Goal: Information Seeking & Learning: Check status

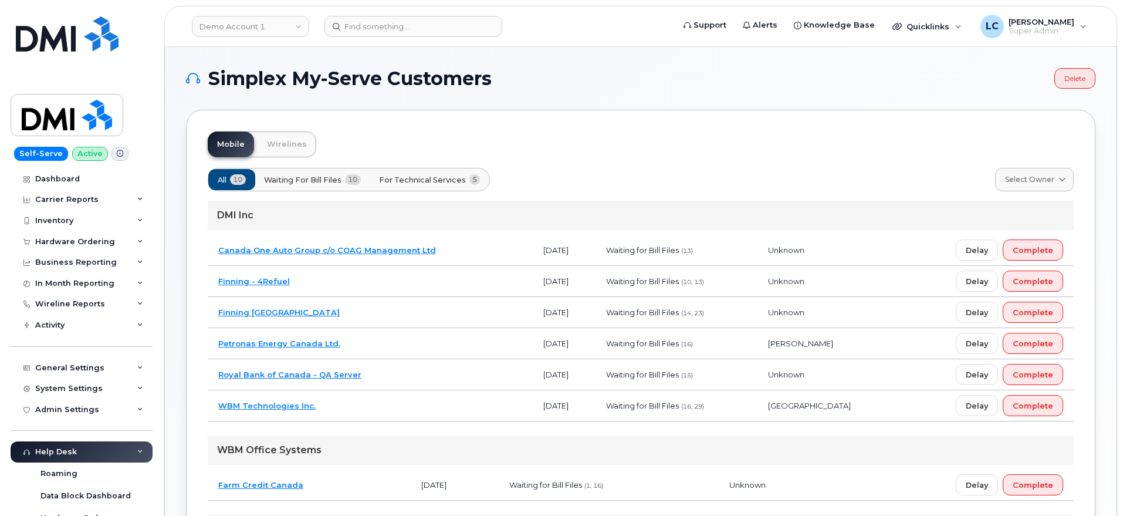
click at [586, 106] on div "Simplex My-Serve Customers Delete Mobile Wirelines All 10 Waiting for Bill File…" at bounding box center [640, 402] width 909 height 668
click at [272, 13] on header "Demo Account 1 Support Alerts Knowledge Base Quicklinks Suspend / Cancel Device…" at bounding box center [640, 26] width 952 height 41
click at [274, 21] on link "Demo Account 1" at bounding box center [250, 26] width 117 height 21
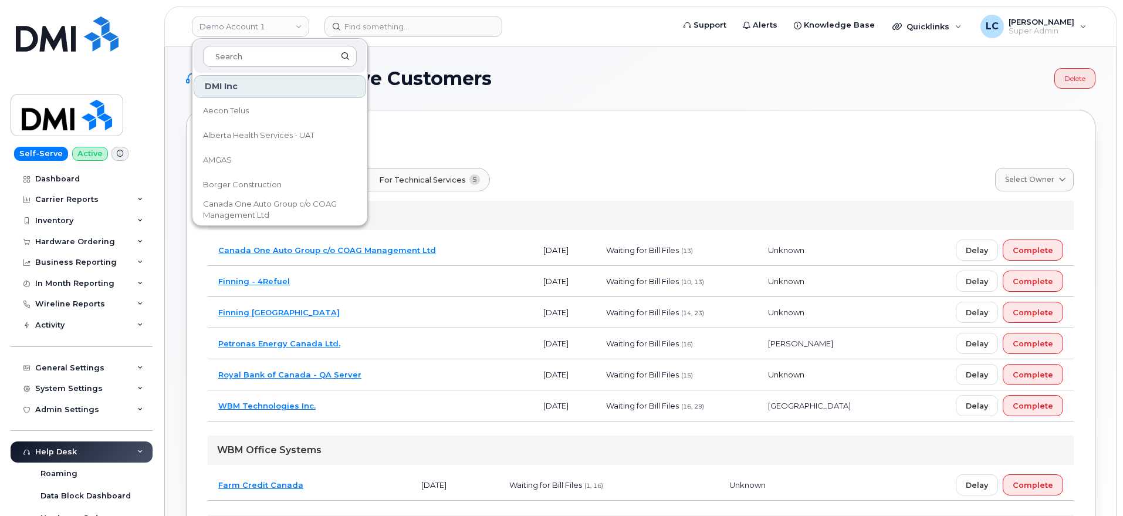
click at [259, 69] on div at bounding box center [280, 56] width 172 height 33
click at [266, 59] on input at bounding box center [280, 56] width 154 height 21
click at [266, 60] on input at bounding box center [280, 56] width 154 height 21
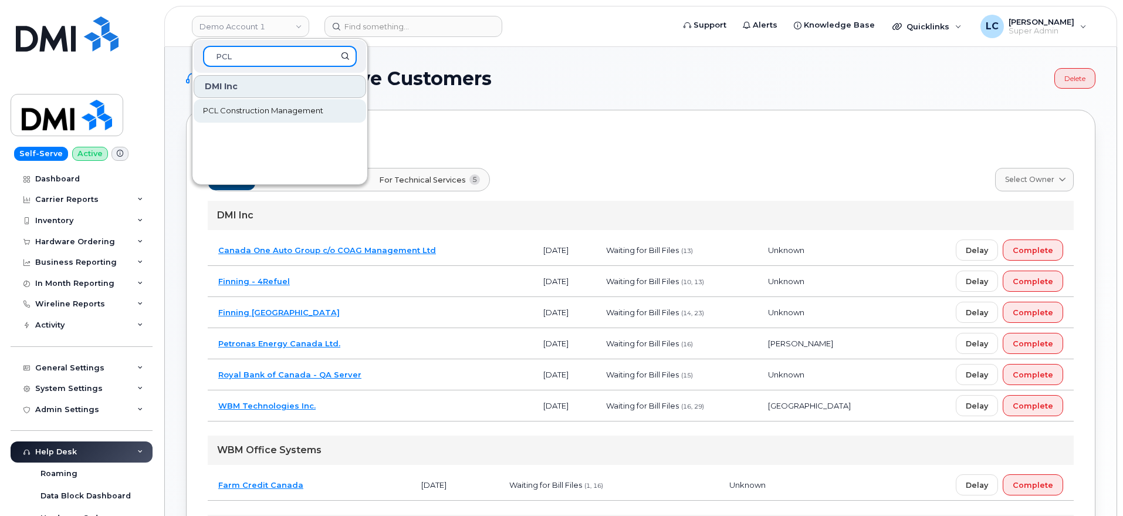
type input "PCL"
click at [242, 107] on span "PCL Construction Management" at bounding box center [263, 111] width 120 height 12
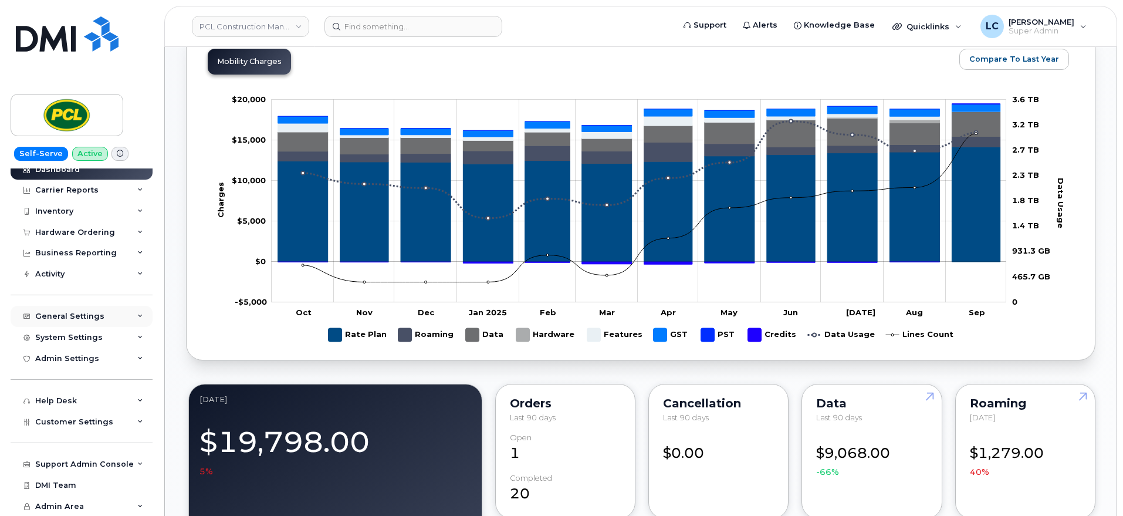
scroll to position [586, 0]
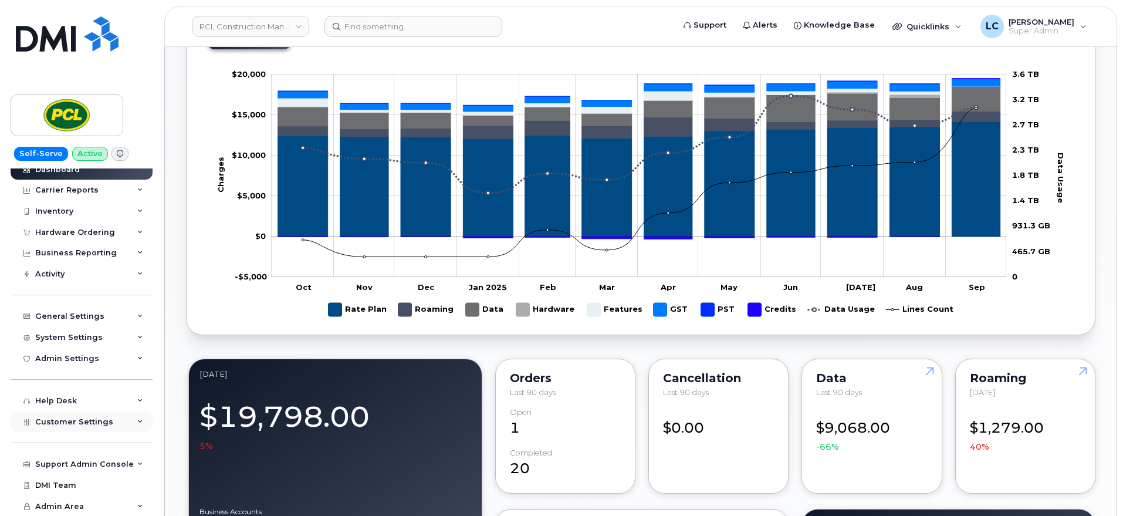
click at [116, 418] on div "Customer Settings" at bounding box center [82, 421] width 142 height 21
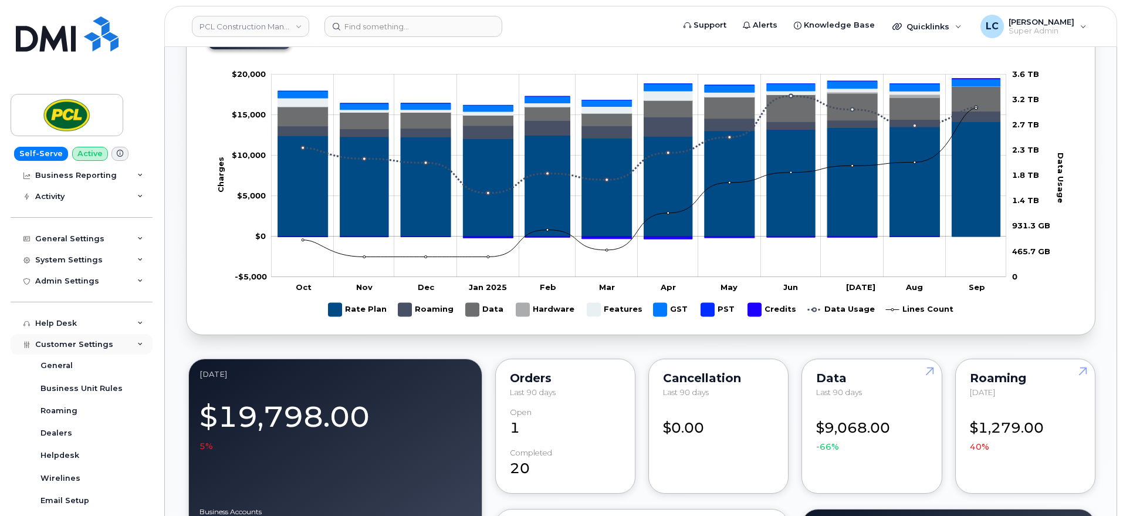
scroll to position [83, 0]
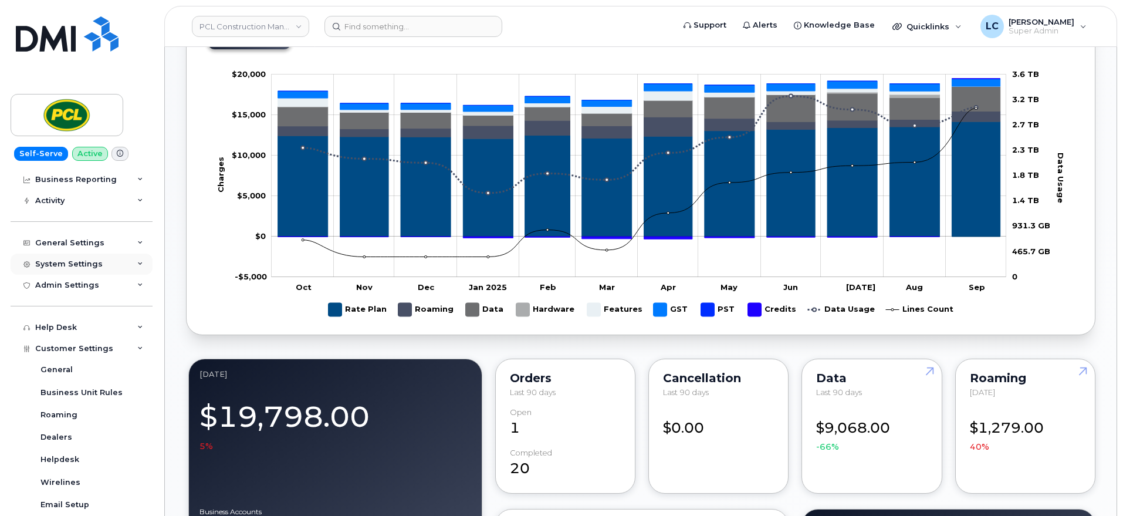
click at [113, 262] on div "System Settings" at bounding box center [82, 263] width 142 height 21
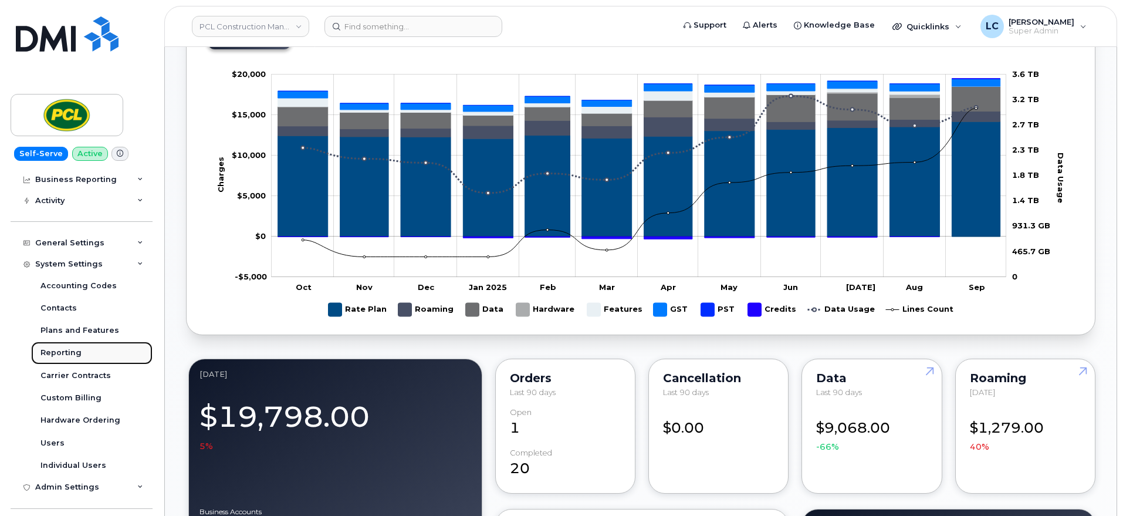
click at [63, 360] on link "Reporting" at bounding box center [91, 352] width 121 height 22
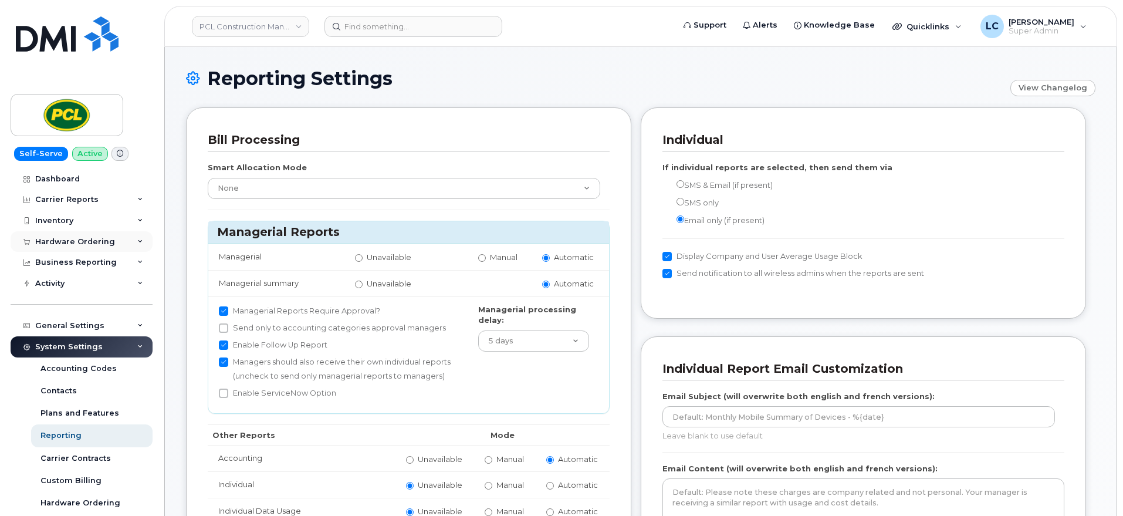
scroll to position [212, 0]
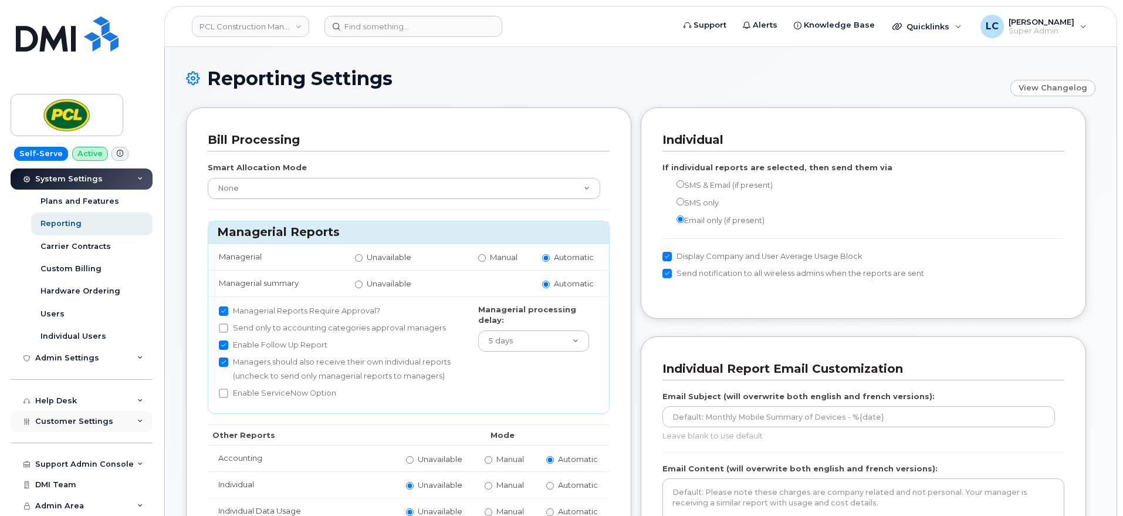
click at [109, 416] on div "Customer Settings" at bounding box center [82, 421] width 142 height 21
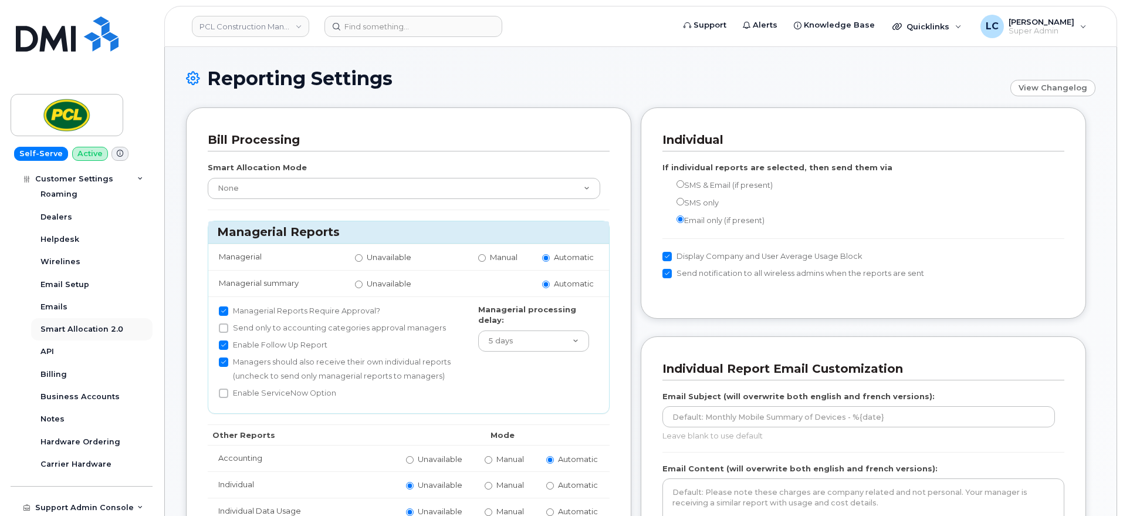
scroll to position [548, 0]
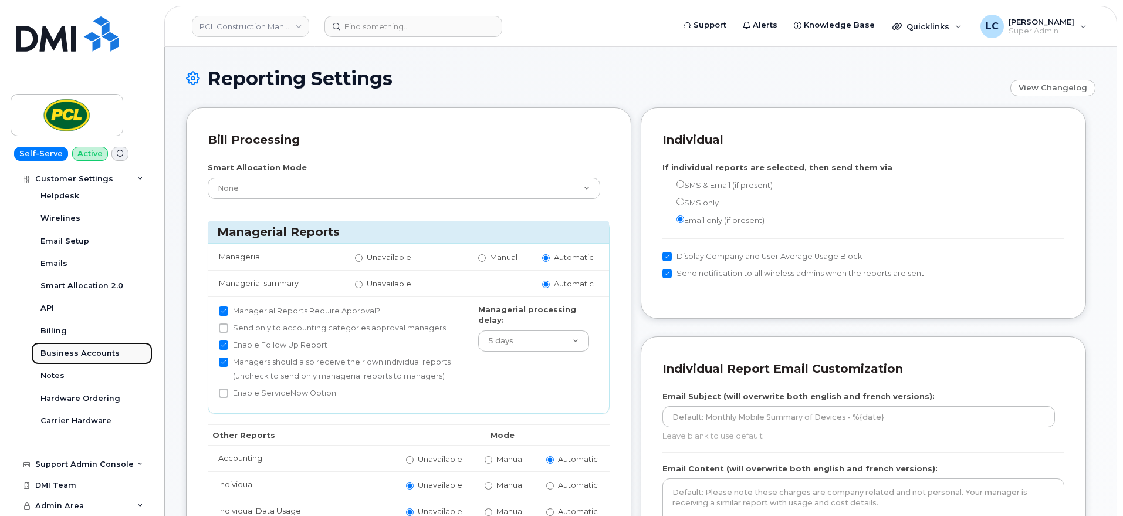
click at [109, 354] on div "Business Accounts" at bounding box center [79, 353] width 79 height 11
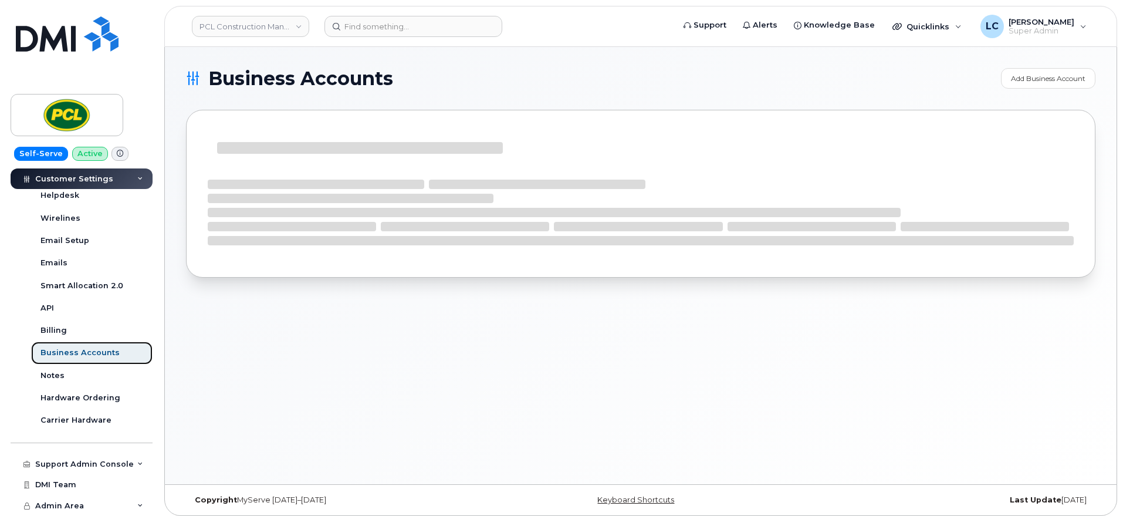
scroll to position [346, 0]
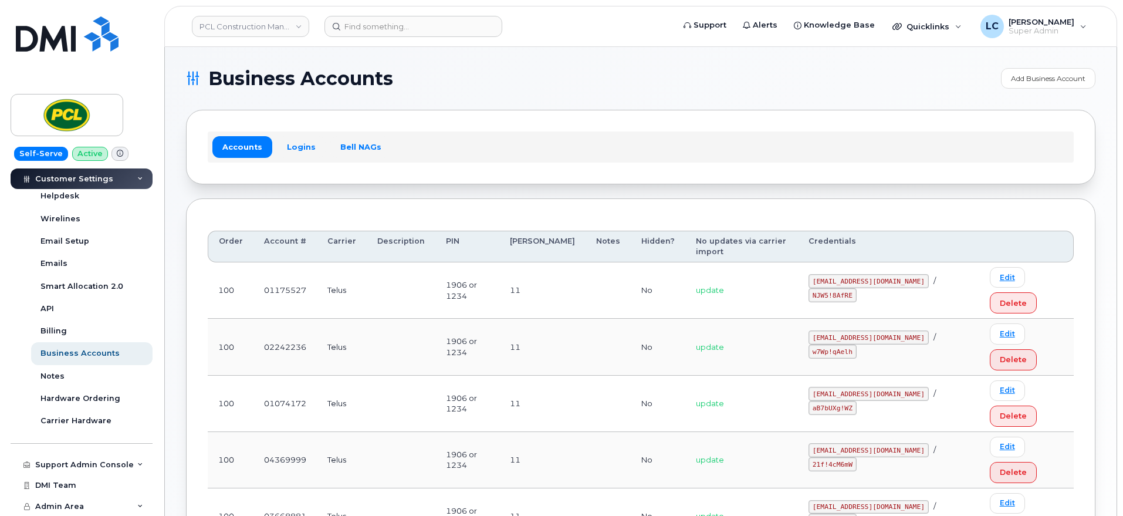
click at [675, 75] on h1 "Business Accounts" at bounding box center [590, 78] width 809 height 19
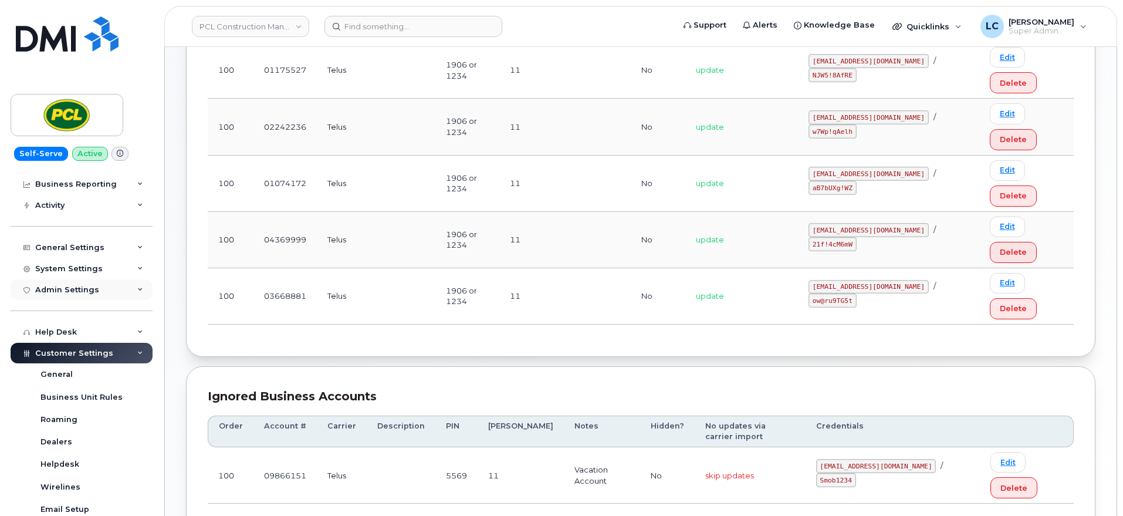
scroll to position [53, 0]
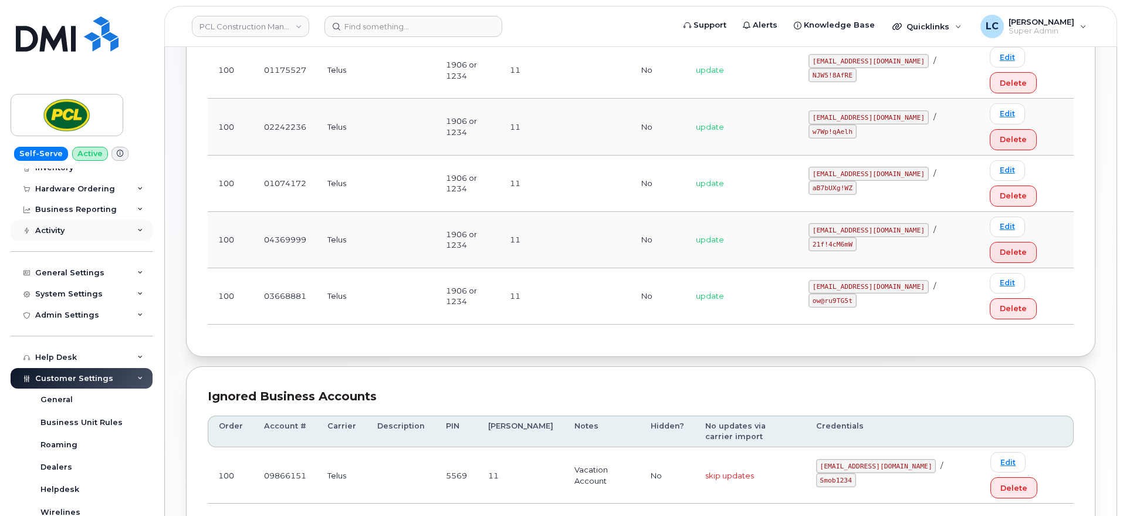
click at [116, 232] on div "Activity" at bounding box center [82, 230] width 142 height 21
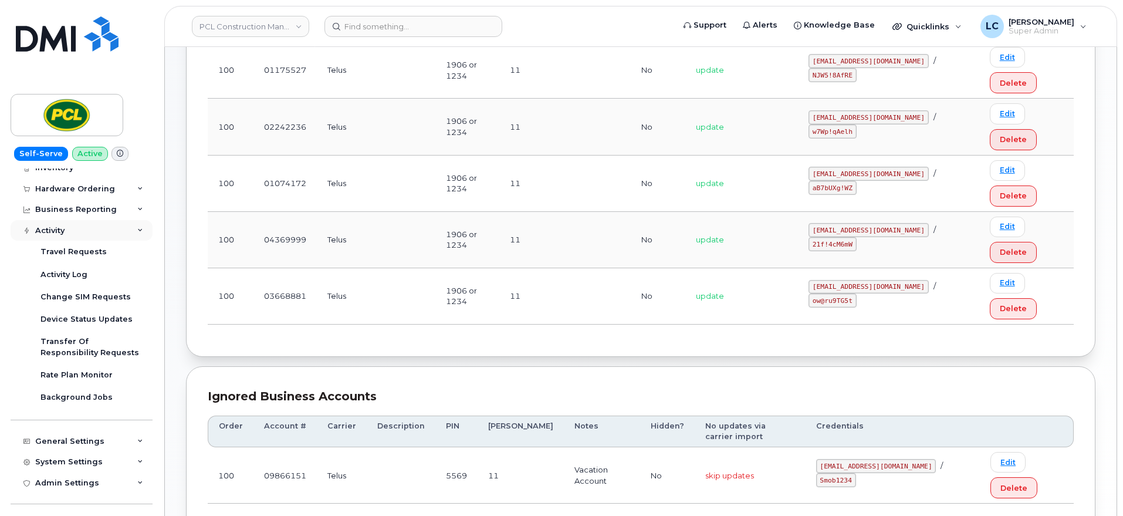
click at [116, 232] on div "Activity" at bounding box center [82, 230] width 142 height 21
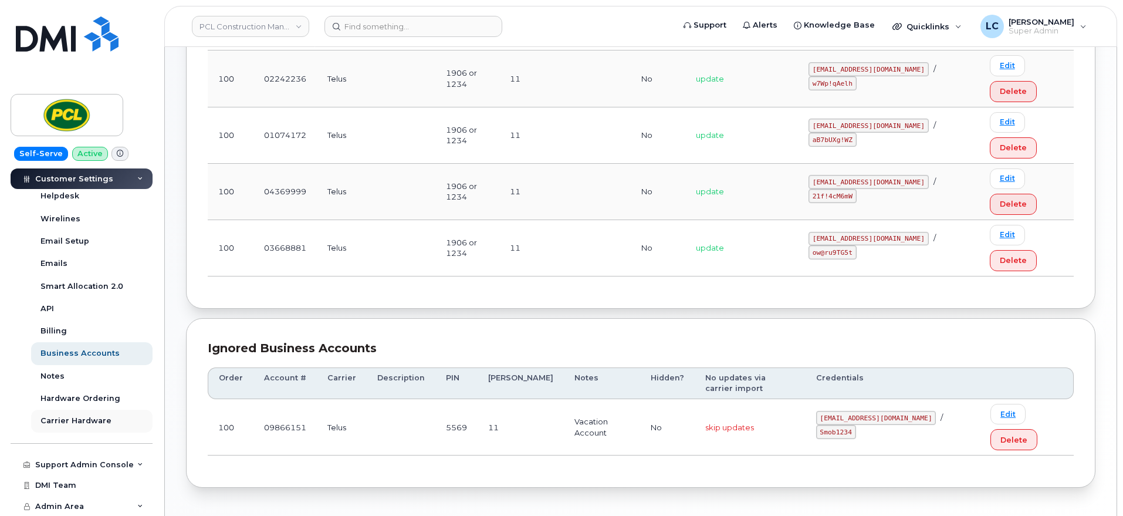
scroll to position [293, 0]
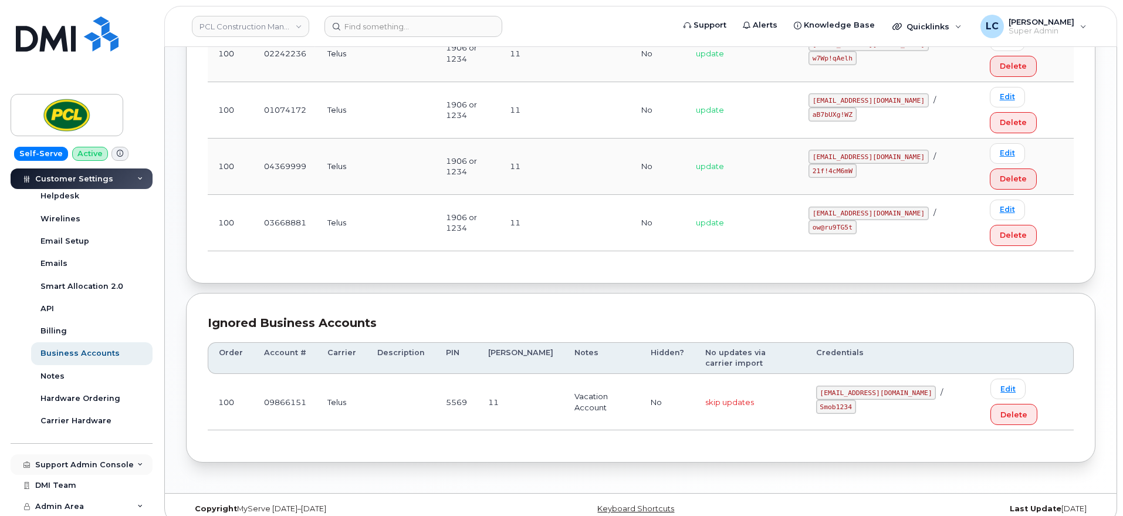
click at [126, 469] on div "Support Admin Console" at bounding box center [82, 464] width 142 height 21
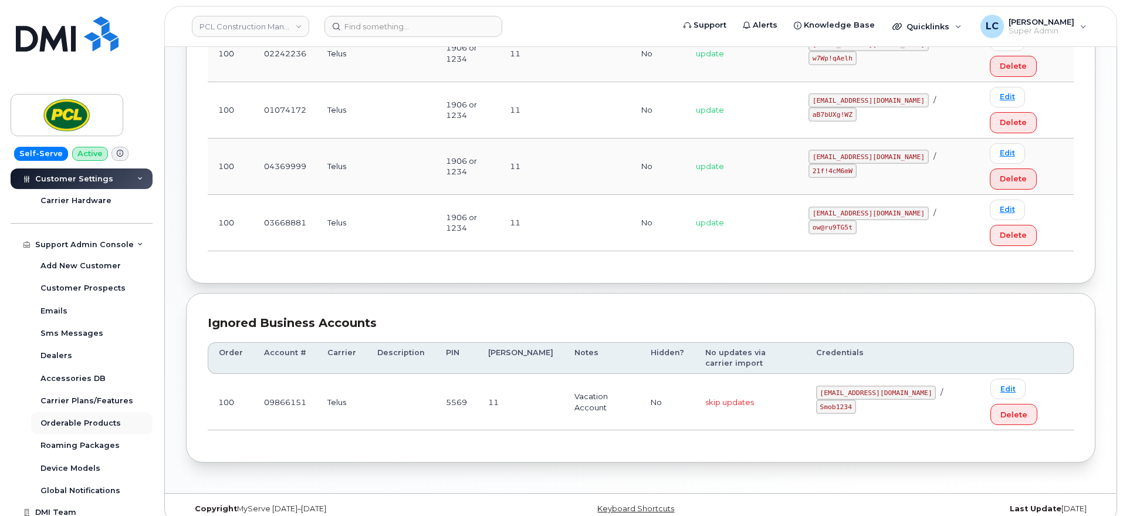
scroll to position [593, 0]
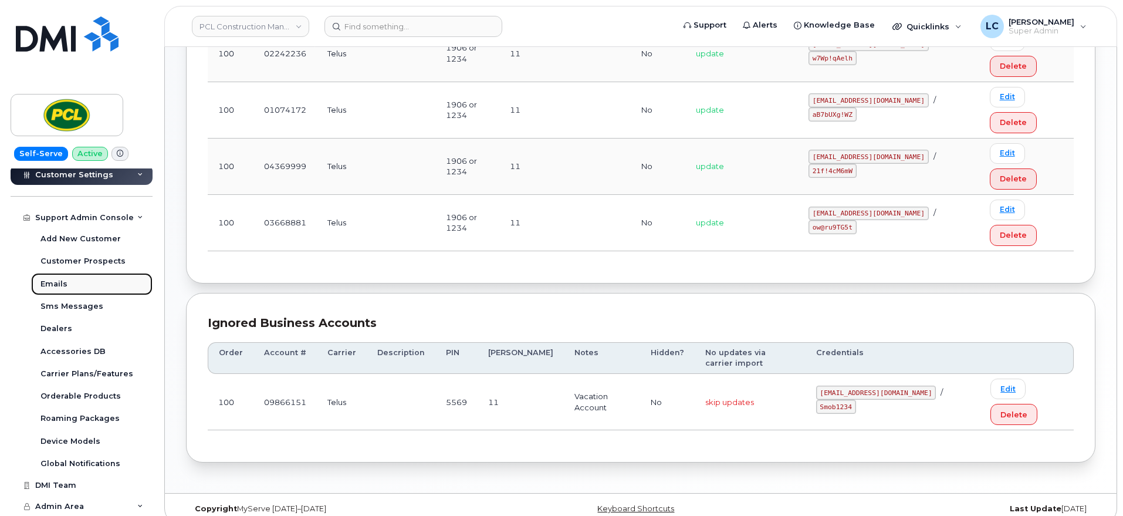
click at [78, 277] on link "Emails" at bounding box center [91, 284] width 121 height 22
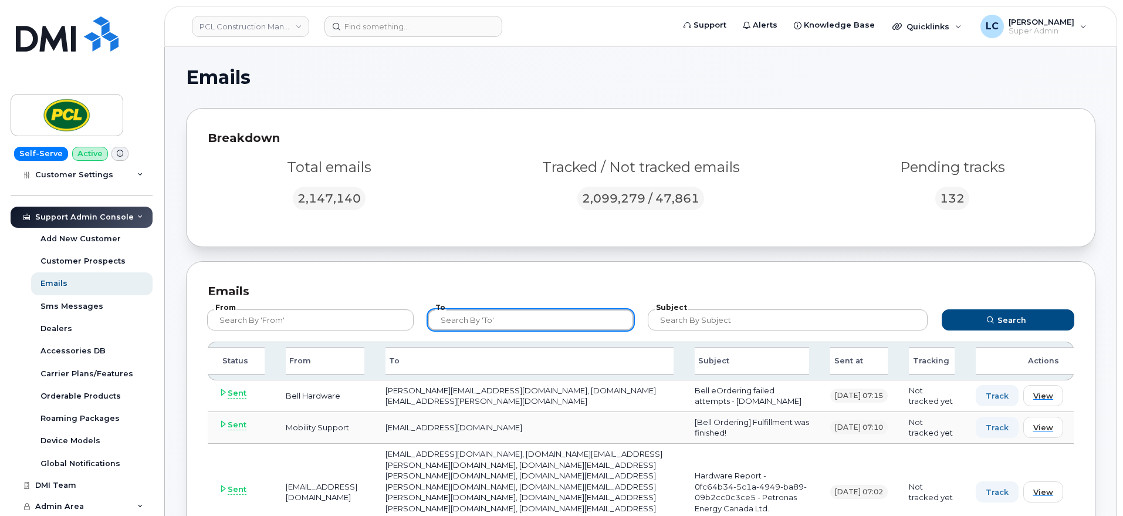
click at [474, 324] on input "text" at bounding box center [531, 319] width 206 height 21
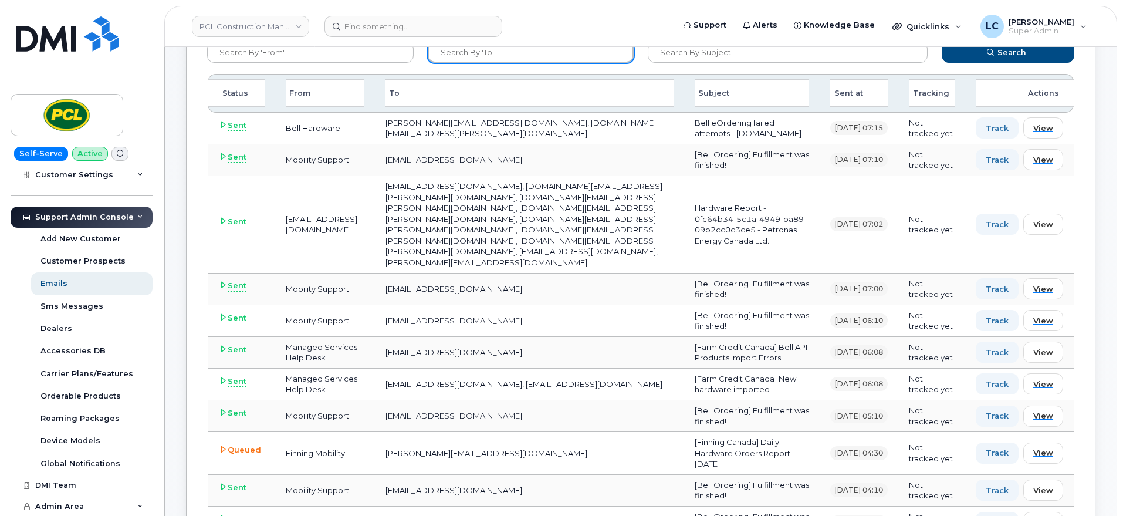
scroll to position [293, 0]
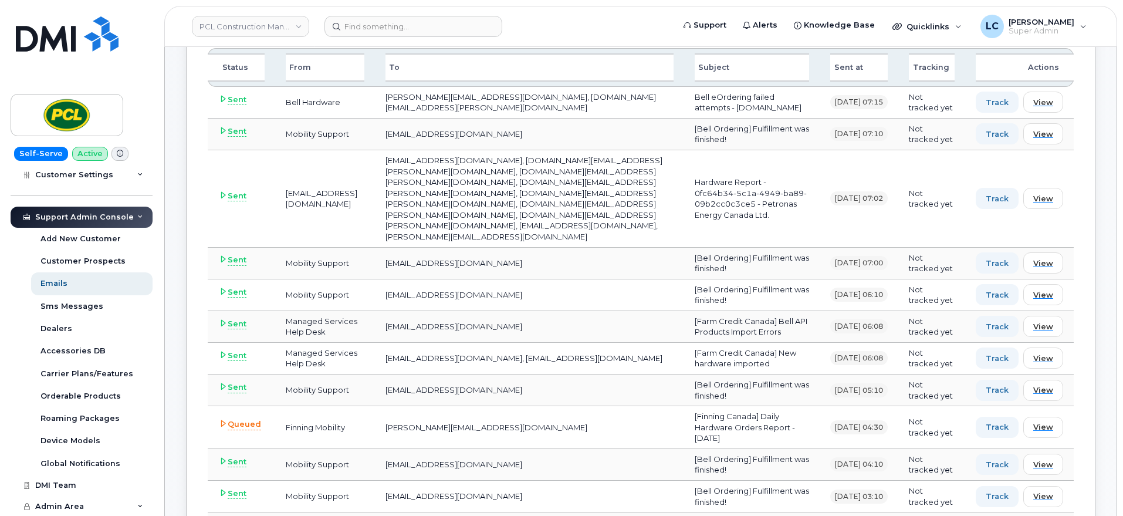
type input "@pcl"
click at [941, 16] on button "Search" at bounding box center [1007, 26] width 133 height 21
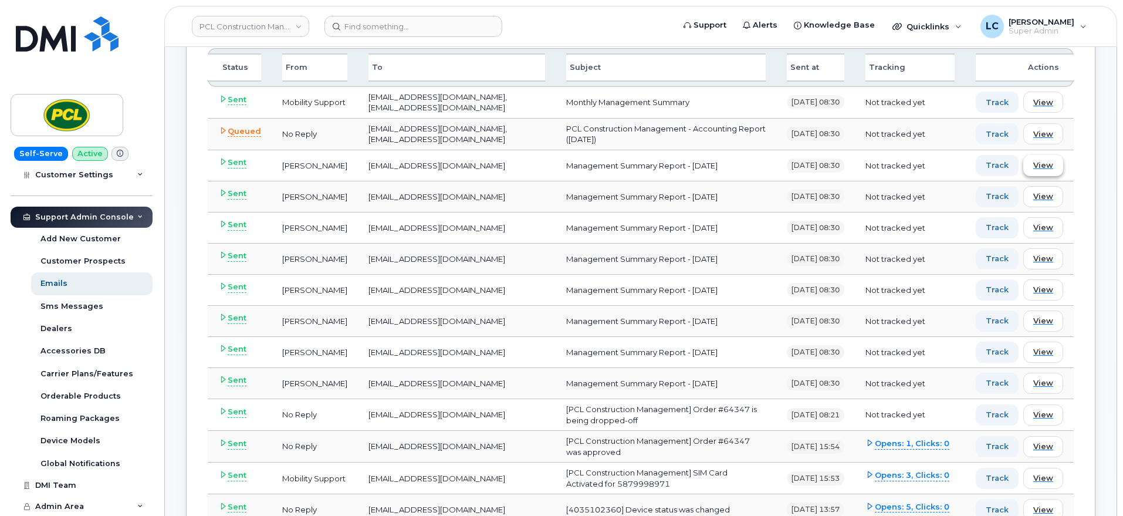
click at [1047, 163] on span "View" at bounding box center [1043, 165] width 20 height 11
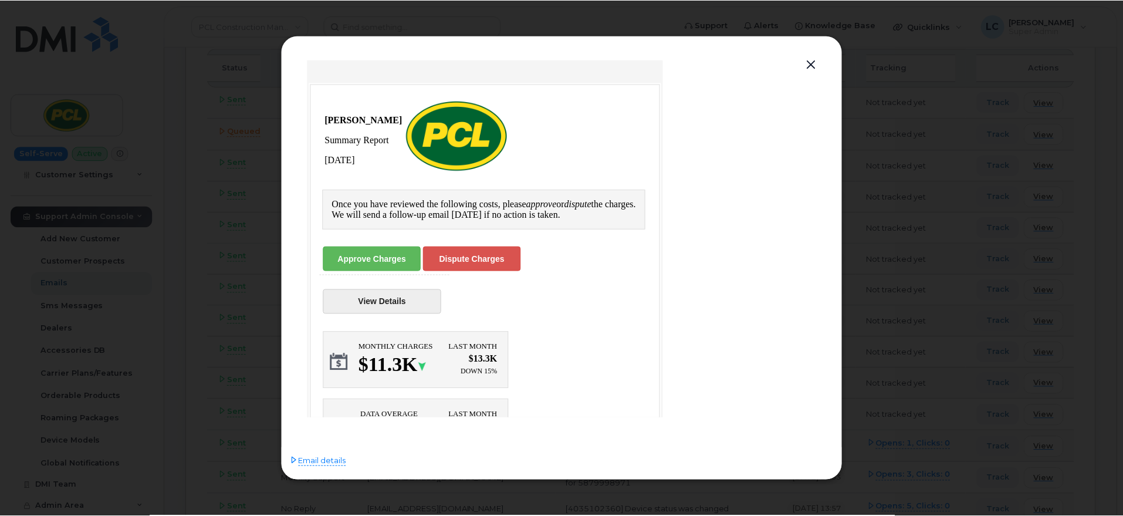
scroll to position [0, 0]
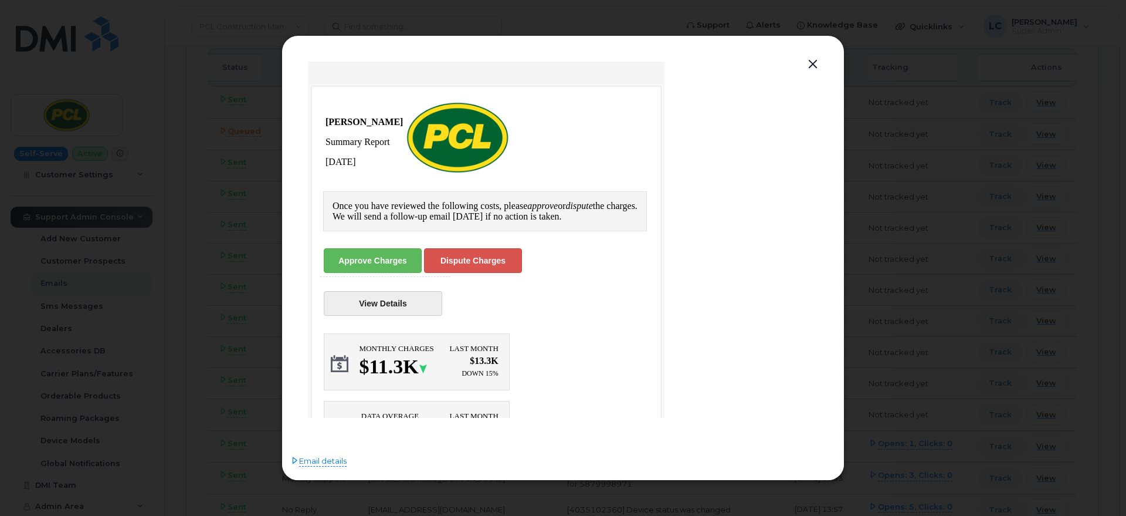
click at [815, 58] on button "button" at bounding box center [813, 64] width 18 height 16
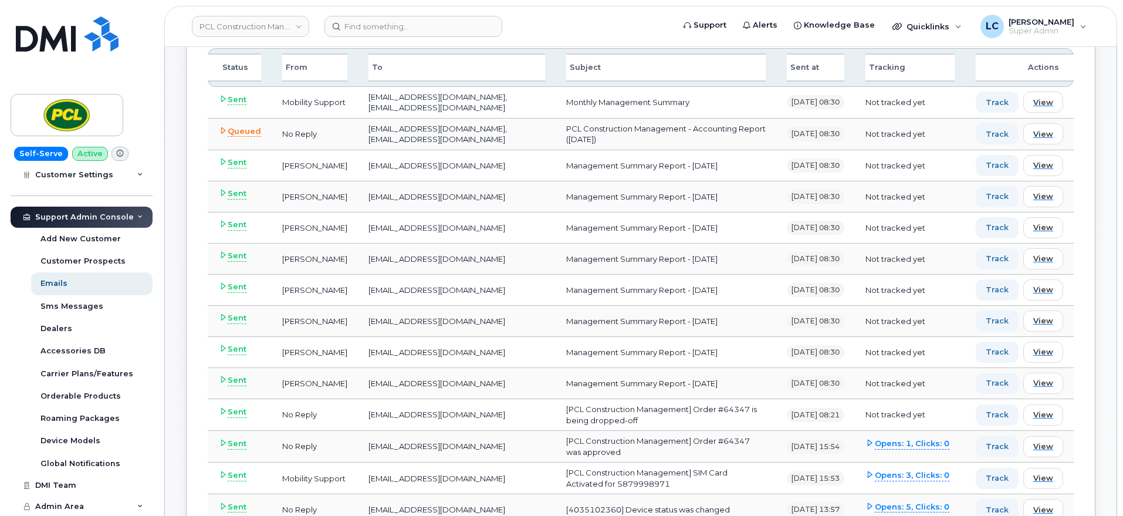
scroll to position [367, 0]
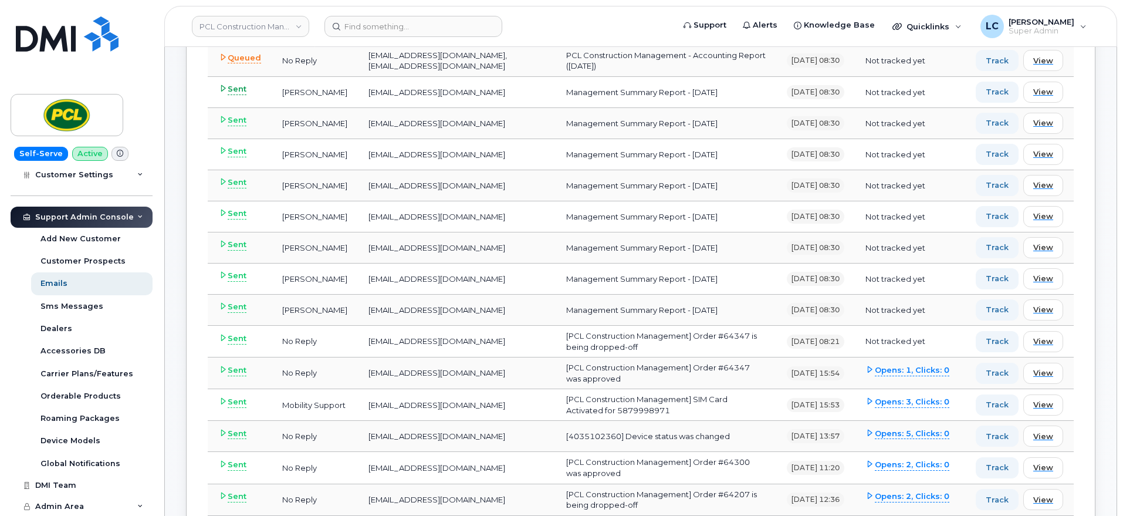
click at [236, 91] on span "Sent" at bounding box center [237, 89] width 19 height 12
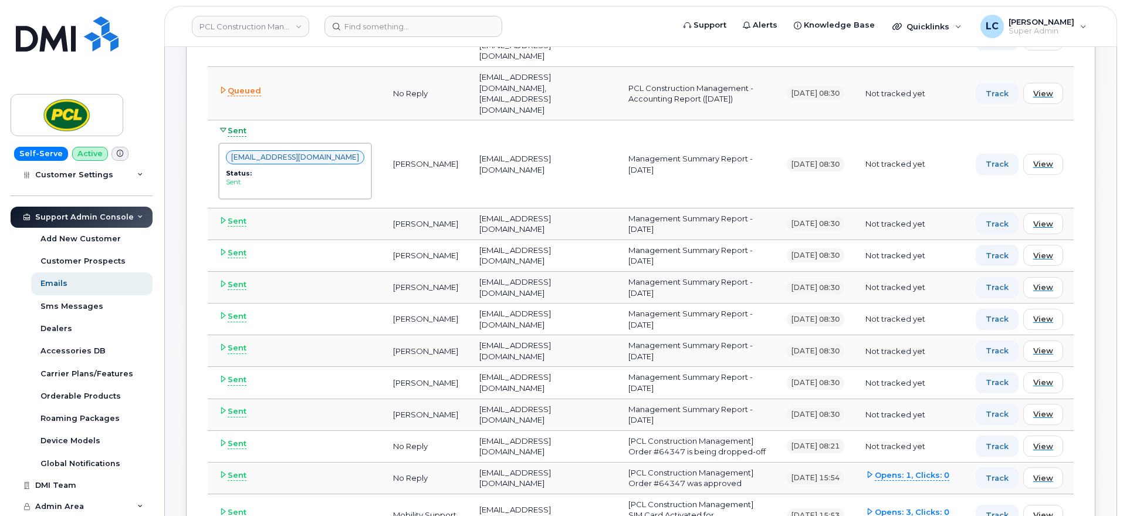
click at [236, 125] on span "Sent" at bounding box center [237, 131] width 19 height 12
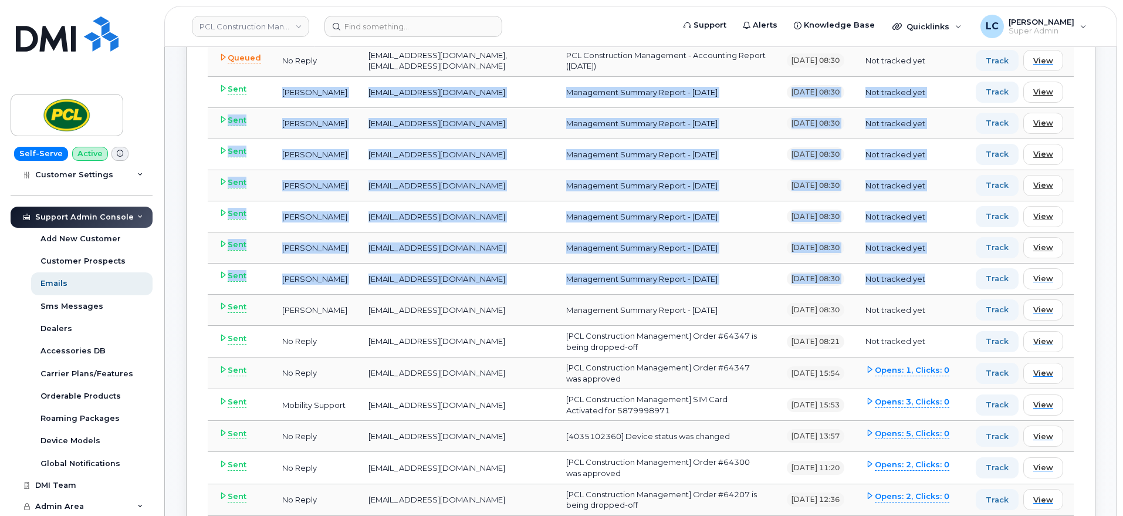
drag, startPoint x: 280, startPoint y: 92, endPoint x: 946, endPoint y: 276, distance: 690.7
click at [725, 157] on td "Management Summary Report - September 2025" at bounding box center [665, 154] width 221 height 31
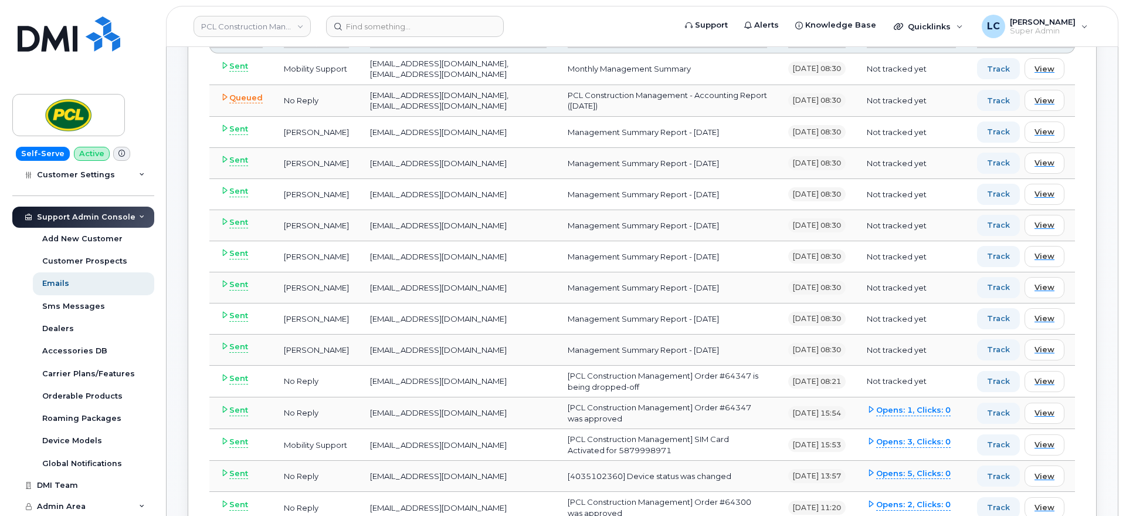
scroll to position [293, 0]
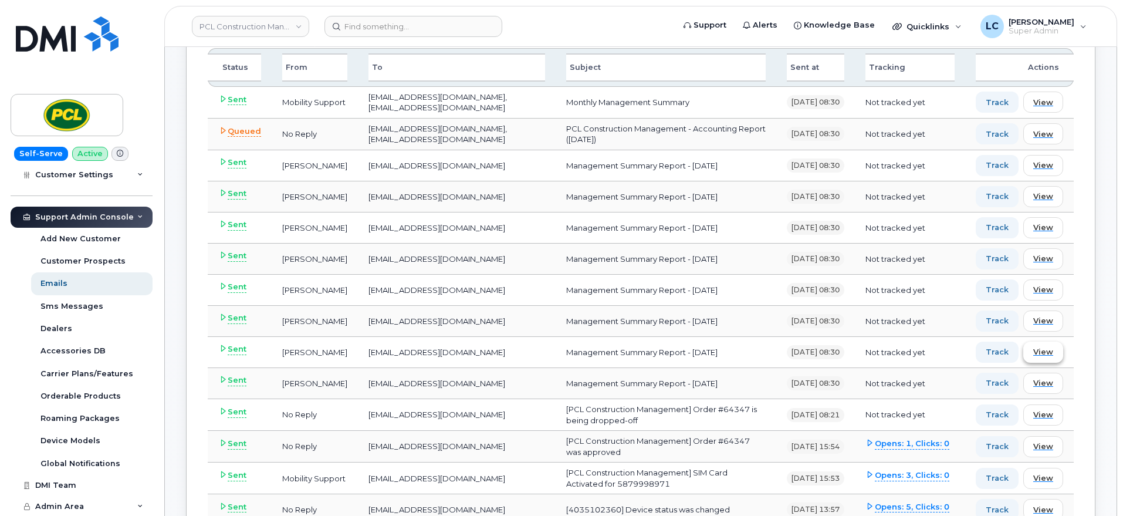
click at [1032, 353] on button "View" at bounding box center [1043, 351] width 40 height 21
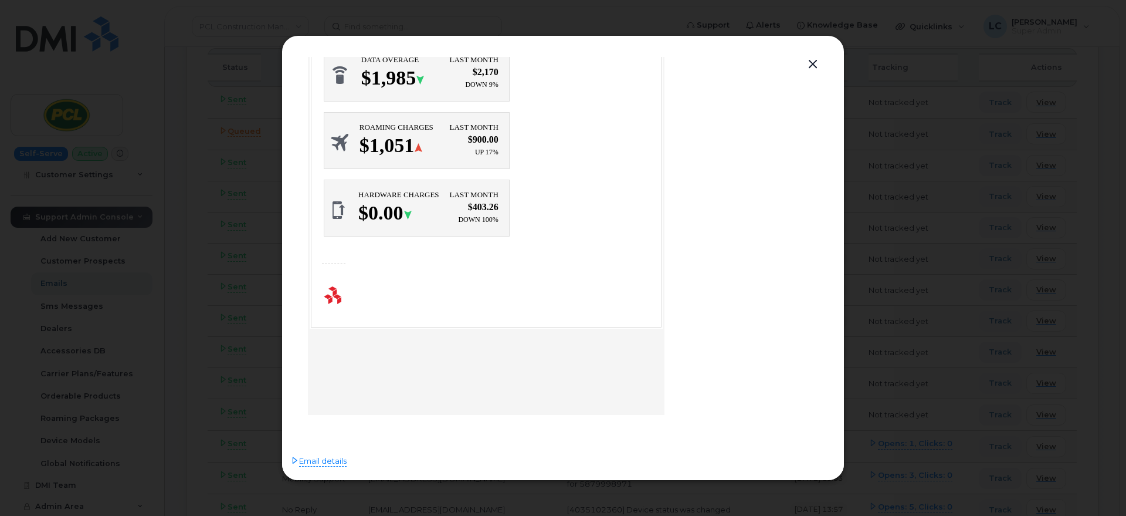
scroll to position [358, 0]
click at [811, 64] on button "button" at bounding box center [813, 64] width 18 height 16
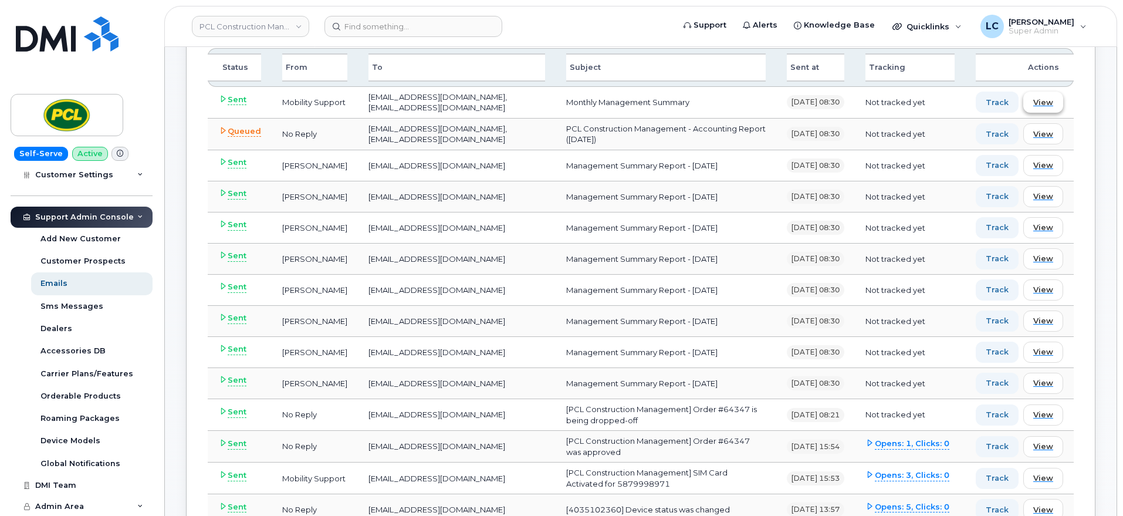
click at [1040, 104] on span "View" at bounding box center [1043, 102] width 20 height 11
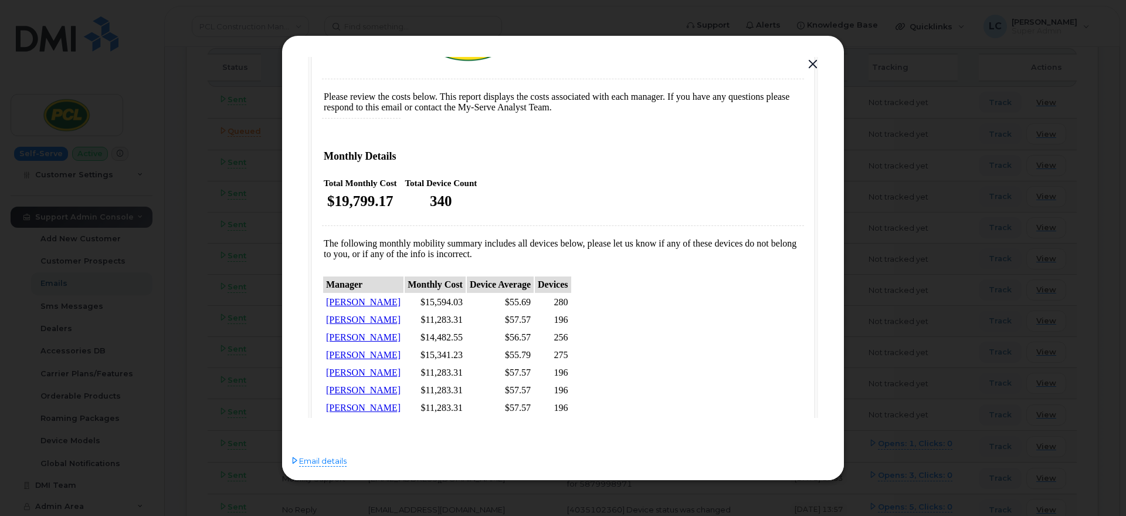
scroll to position [147, 0]
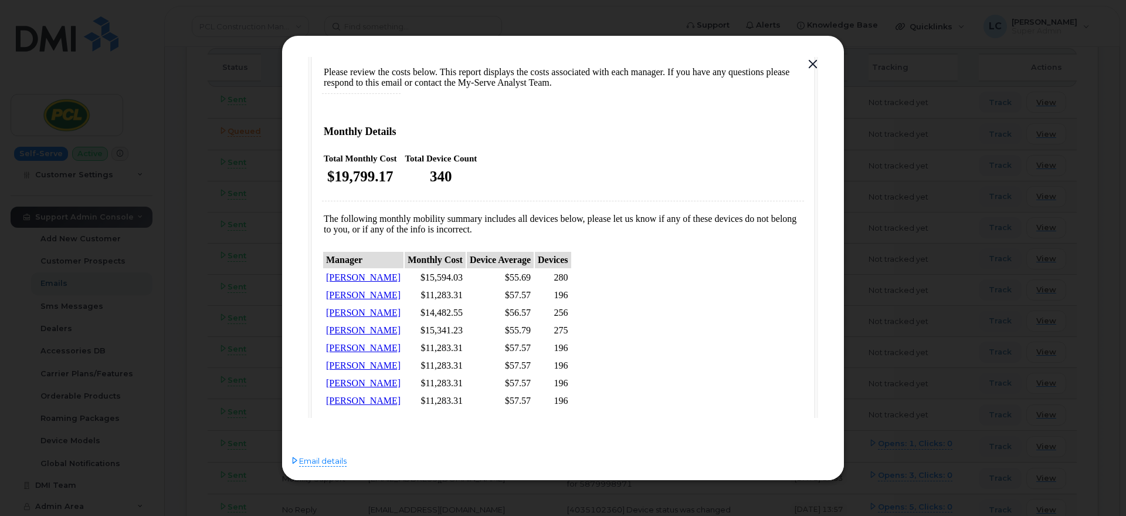
click at [812, 60] on button "button" at bounding box center [813, 64] width 18 height 16
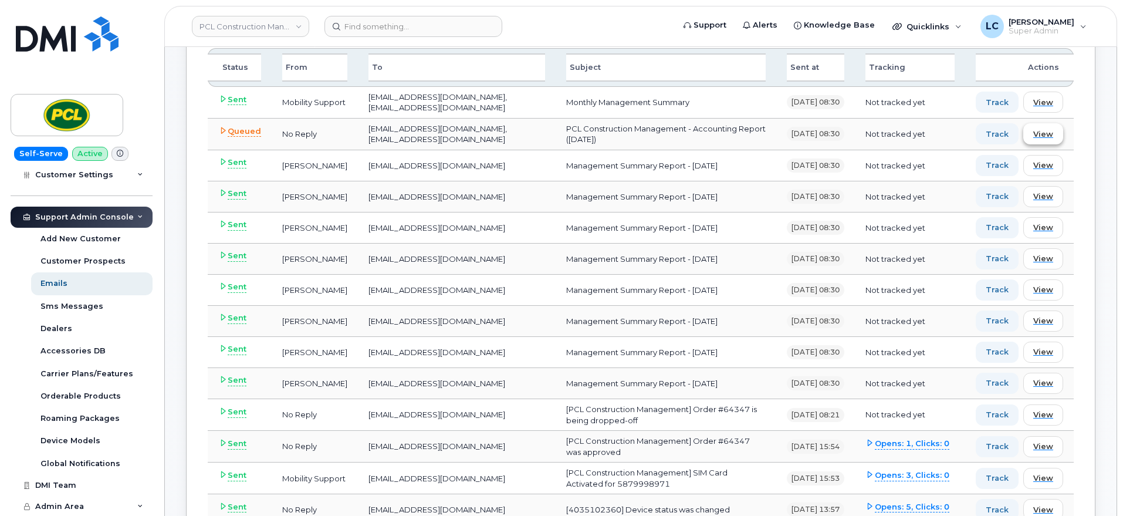
click at [1039, 139] on span "View" at bounding box center [1043, 133] width 20 height 11
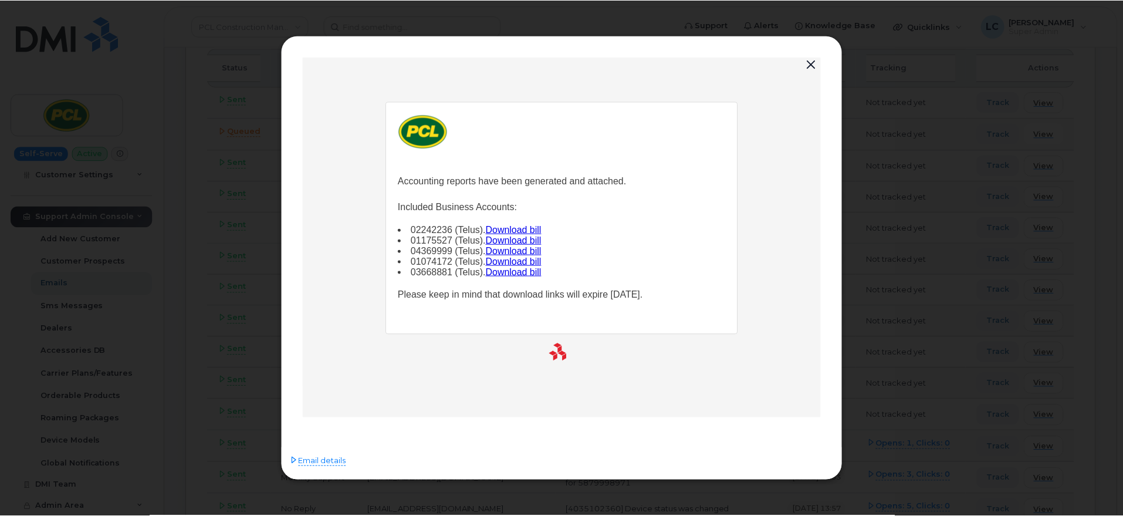
scroll to position [0, 0]
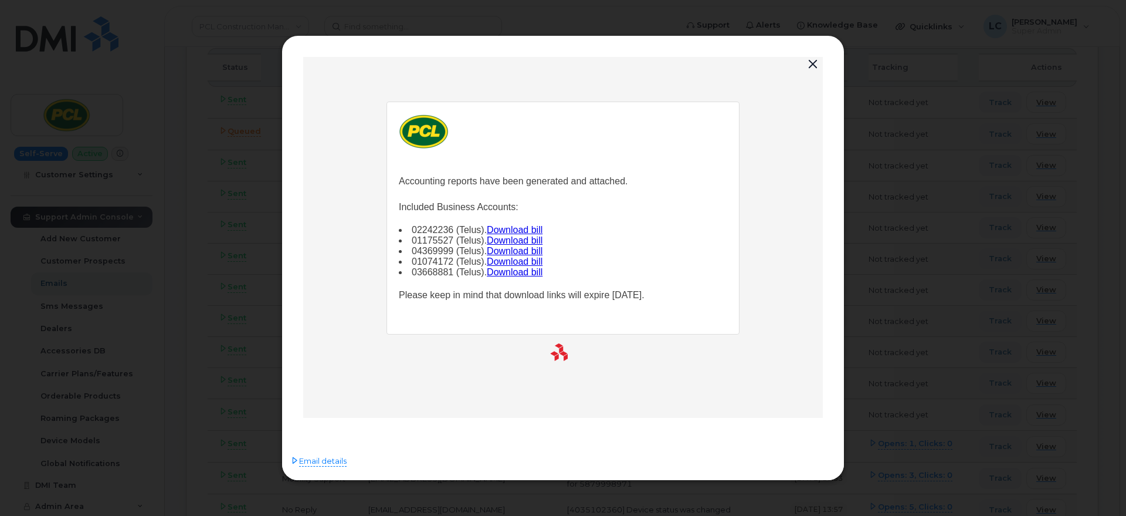
click at [814, 63] on button "button" at bounding box center [813, 64] width 18 height 16
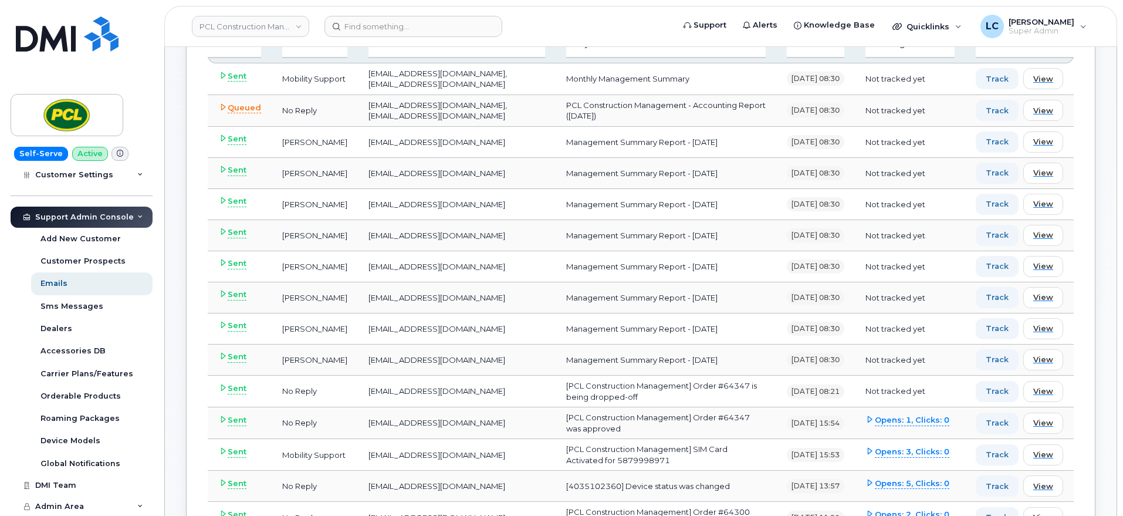
scroll to position [293, 0]
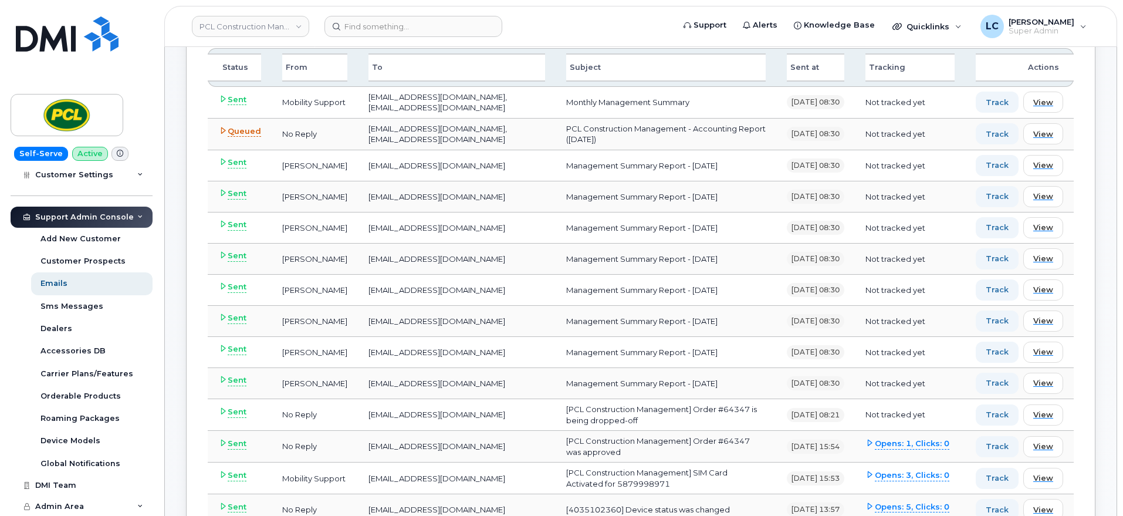
click at [232, 129] on span "Queued" at bounding box center [244, 132] width 33 height 12
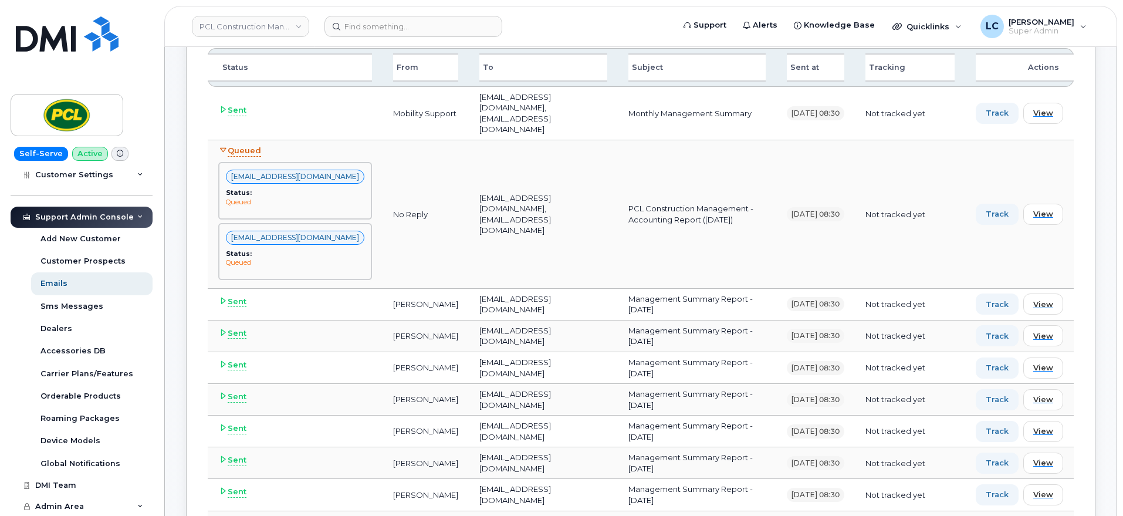
click at [234, 145] on span "Queued" at bounding box center [244, 151] width 33 height 12
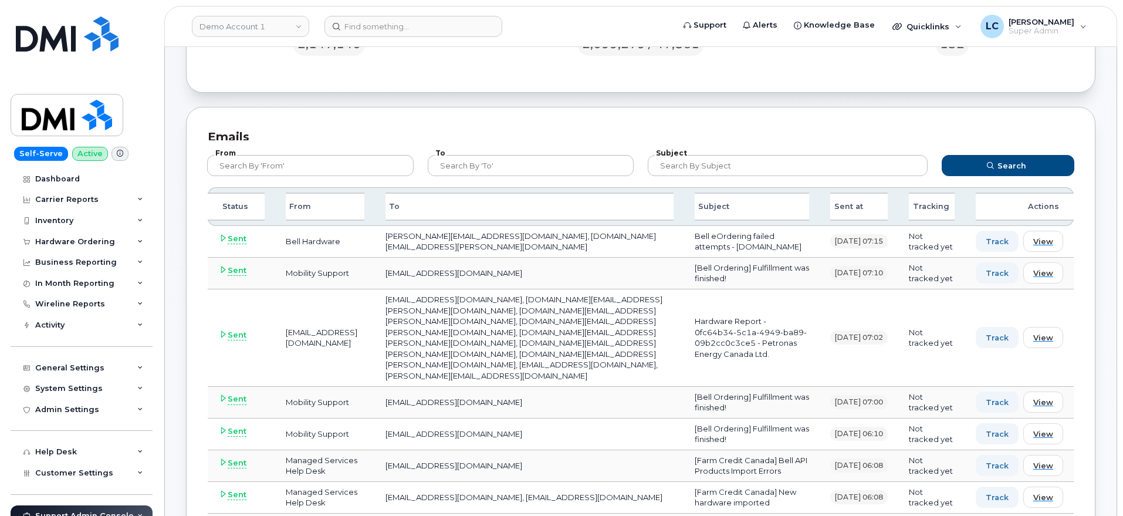
scroll to position [147, 0]
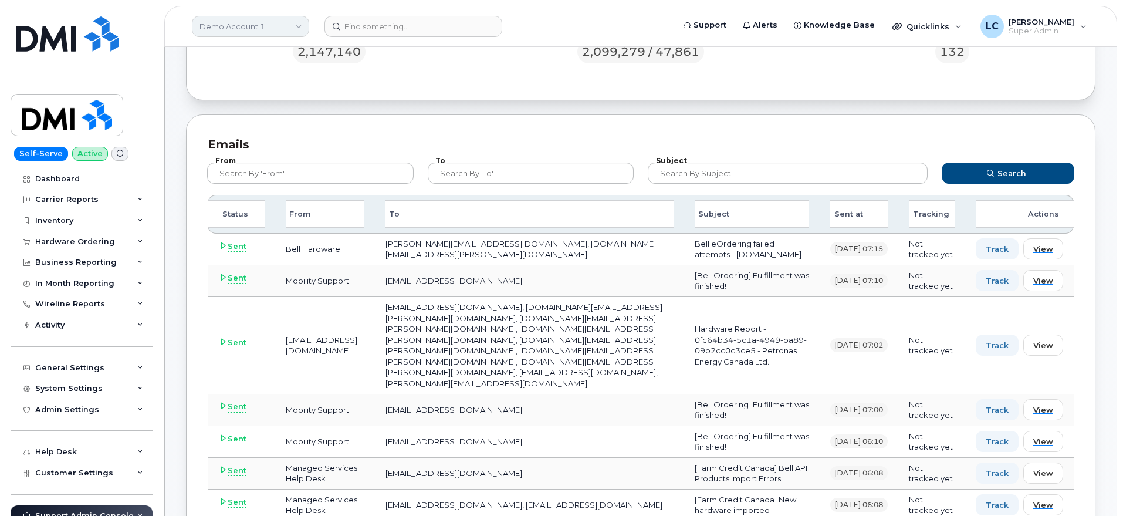
click at [286, 22] on link "Demo Account 1" at bounding box center [250, 26] width 117 height 21
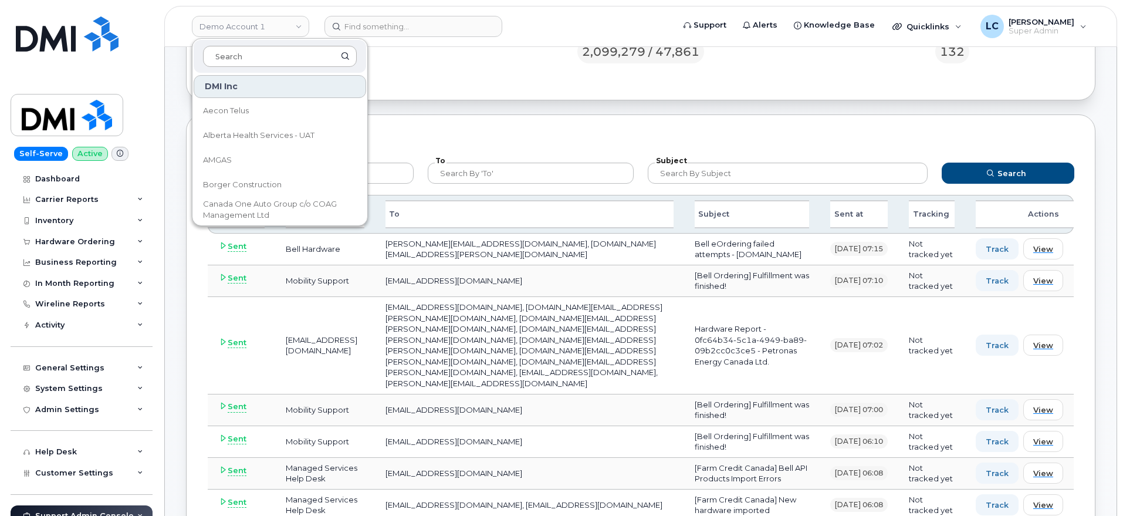
click at [268, 53] on input at bounding box center [280, 56] width 154 height 21
click at [270, 54] on input at bounding box center [280, 56] width 154 height 21
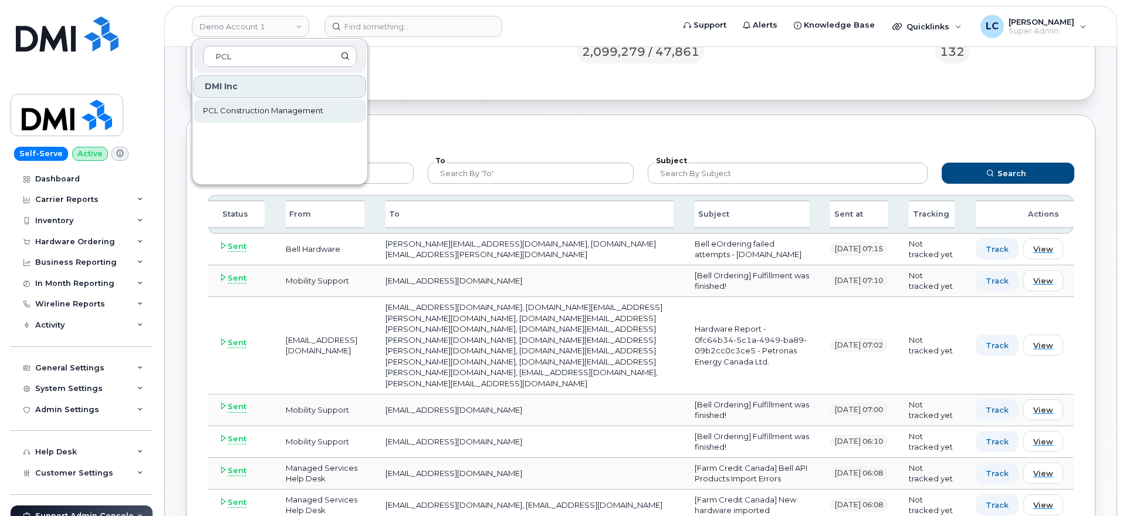
type input "PCL"
click at [304, 110] on span "PCL Construction Management" at bounding box center [263, 111] width 120 height 12
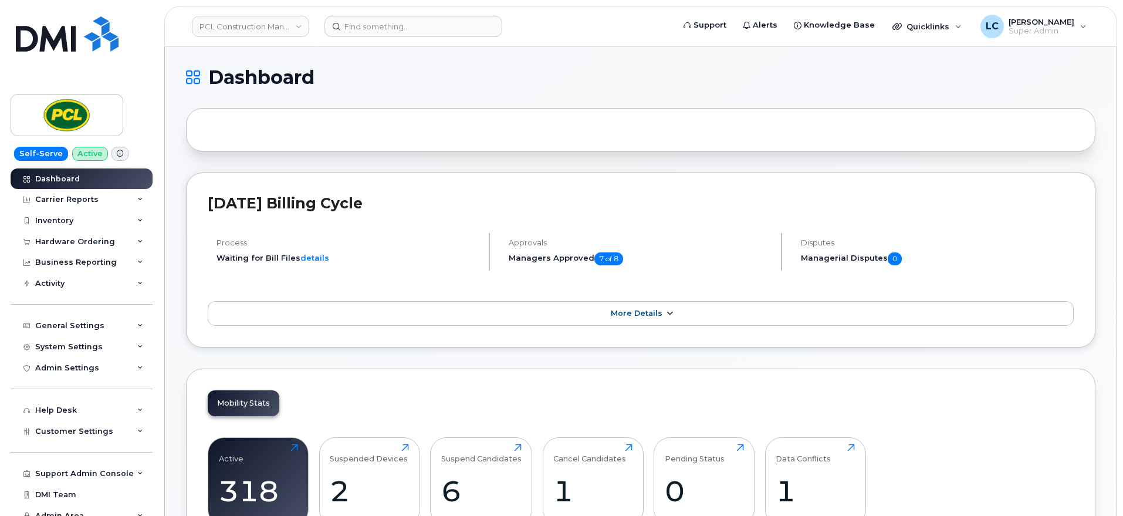
click at [659, 314] on span "More Details" at bounding box center [637, 312] width 52 height 9
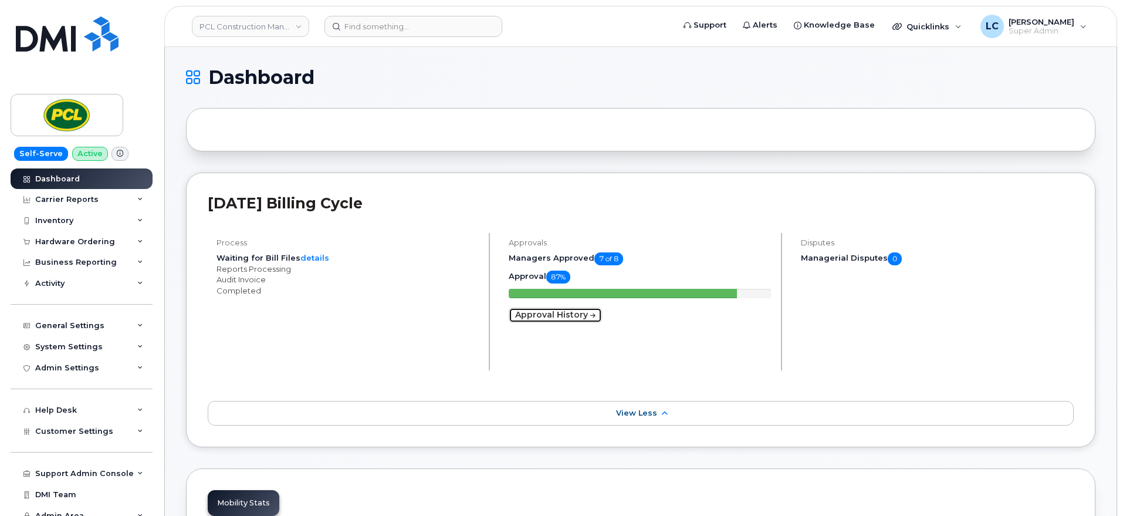
click at [582, 313] on link "Approval History" at bounding box center [554, 314] width 93 height 15
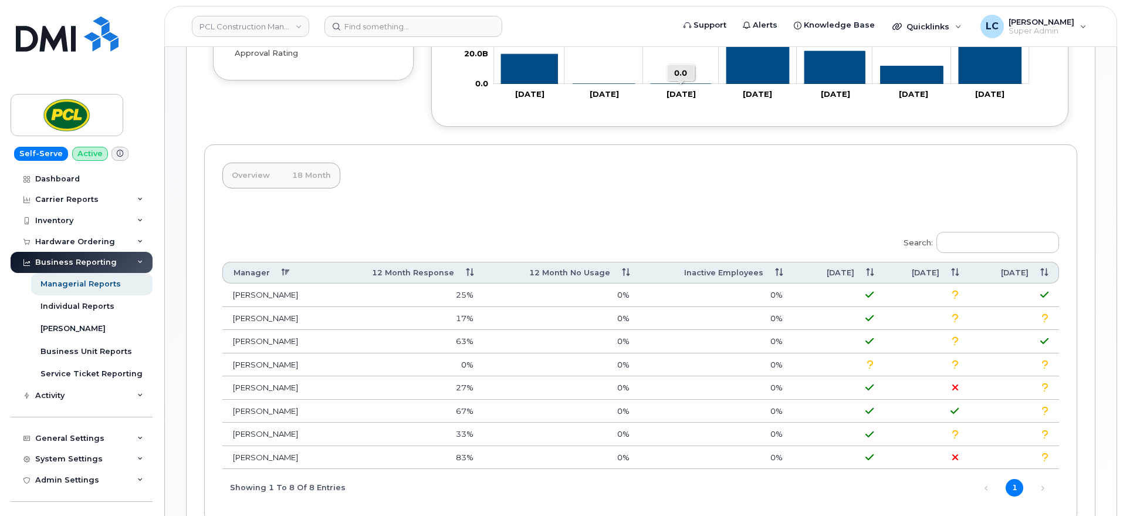
scroll to position [364, 0]
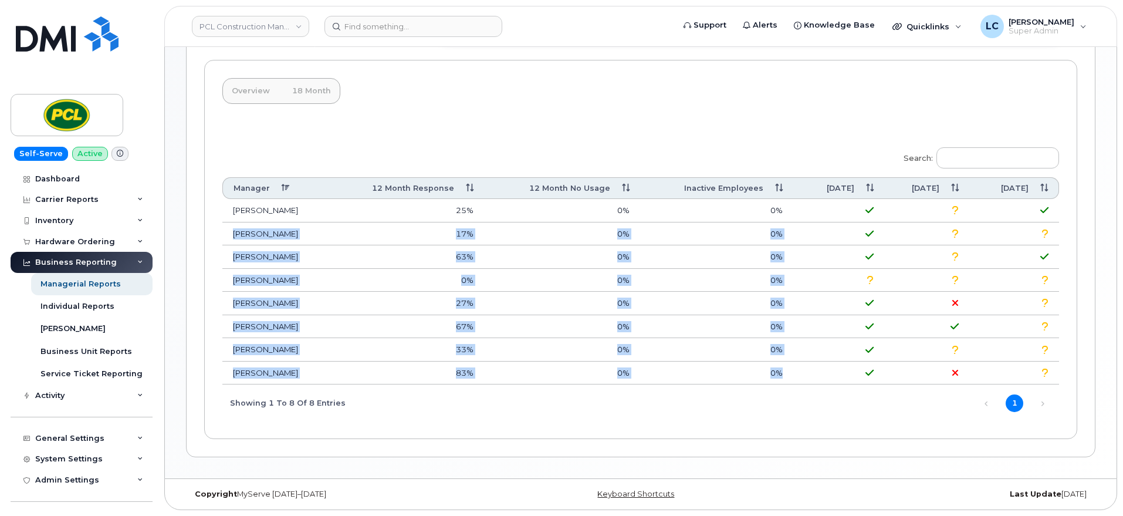
drag, startPoint x: 864, startPoint y: 213, endPoint x: 879, endPoint y: 368, distance: 154.9
click at [879, 368] on tbody "Amanda Lucier 25% 0% 0% Anna Slater 17% 0% 0% Duy Huynh 63% 0% 0% Heather Innes…" at bounding box center [640, 292] width 836 height 186
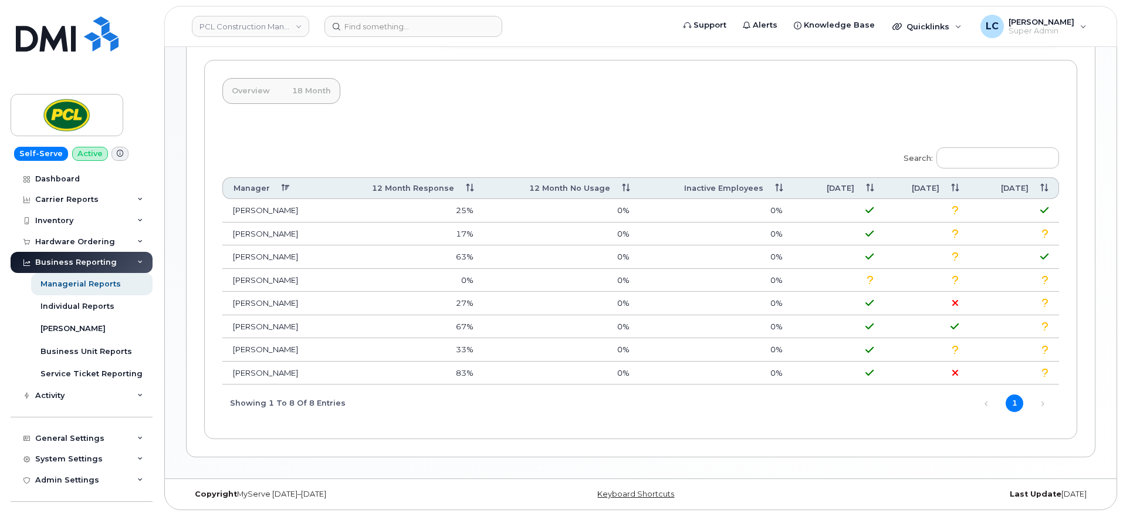
click at [880, 413] on div "Search: Manager 12 Month Response 12 Month No Usage Inactive Employees Aug 25 J…" at bounding box center [640, 280] width 836 height 281
drag, startPoint x: 881, startPoint y: 279, endPoint x: 857, endPoint y: 279, distance: 23.5
click at [857, 279] on td at bounding box center [838, 280] width 91 height 23
click at [883, 439] on div "Send Reports Monthly Summary Managerial Disputes Approval History 8 Managers 7 …" at bounding box center [640, 100] width 909 height 714
click at [870, 272] on td at bounding box center [838, 280] width 91 height 23
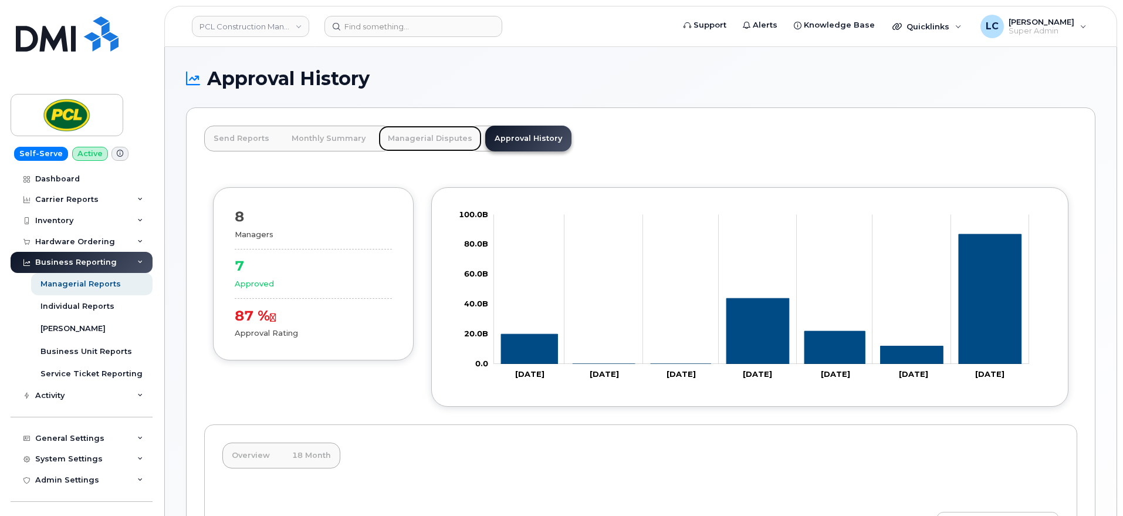
click at [401, 138] on link "Managerial Disputes" at bounding box center [429, 139] width 103 height 26
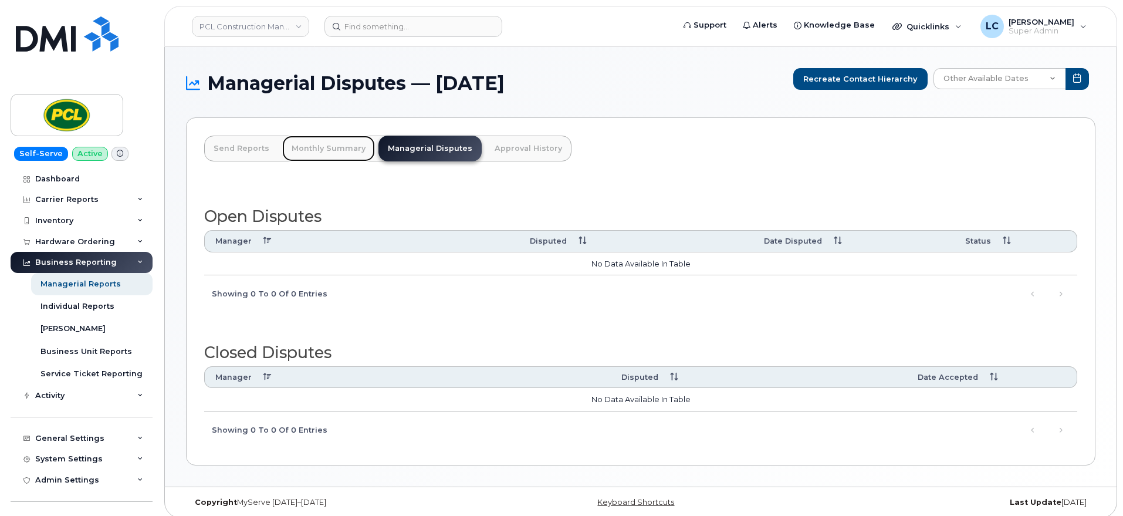
click at [329, 153] on link "Monthly Summary" at bounding box center [328, 148] width 93 height 26
click at [246, 151] on link "Send Reports" at bounding box center [241, 148] width 74 height 26
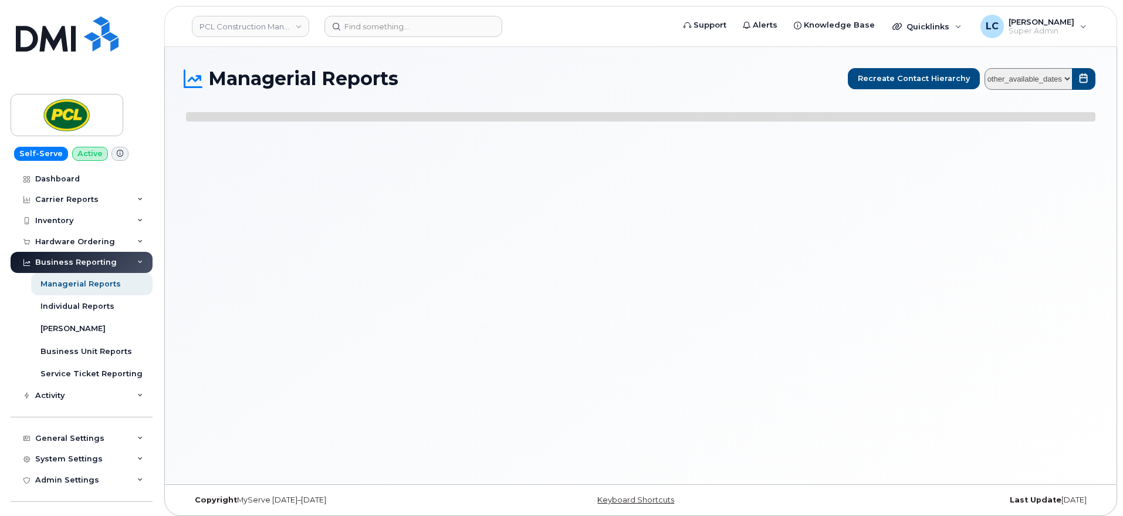
select select
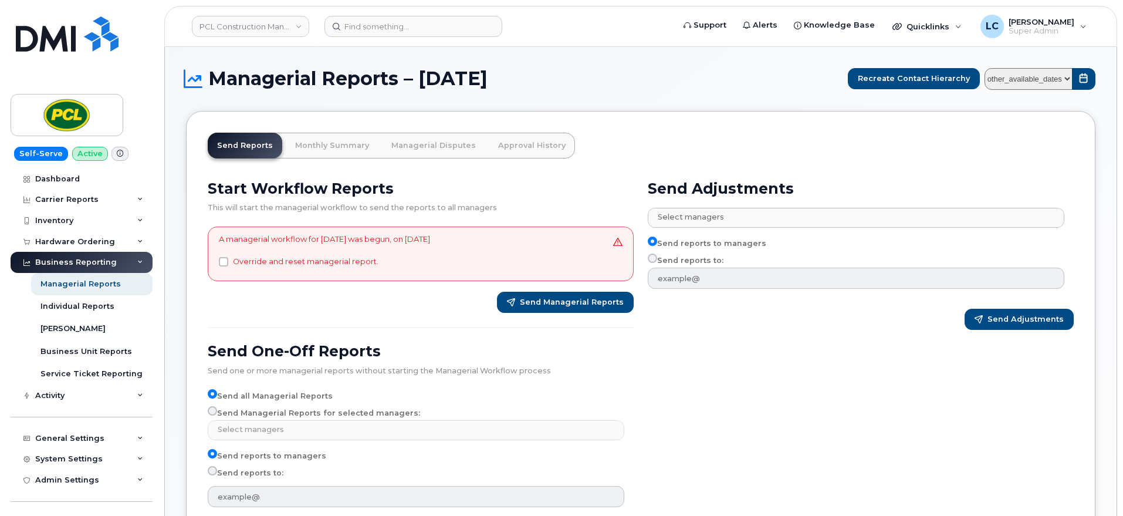
drag, startPoint x: 224, startPoint y: 238, endPoint x: 526, endPoint y: 242, distance: 302.1
click at [430, 242] on div "A managerial workflow for [DATE] was begun, on [DATE] Override and reset manage…" at bounding box center [324, 254] width 211 height 42
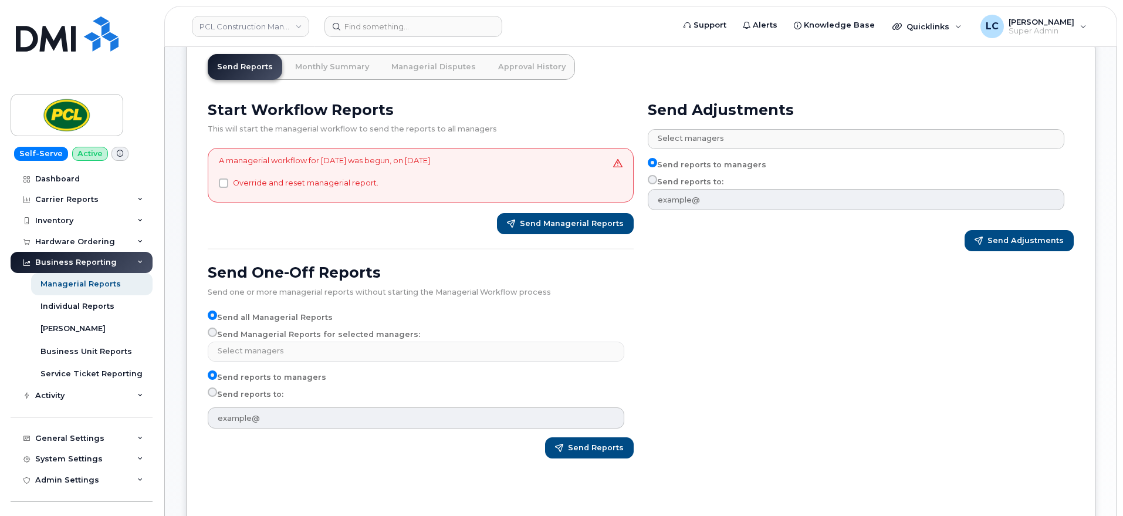
scroll to position [73, 0]
